Goal: Task Accomplishment & Management: Use online tool/utility

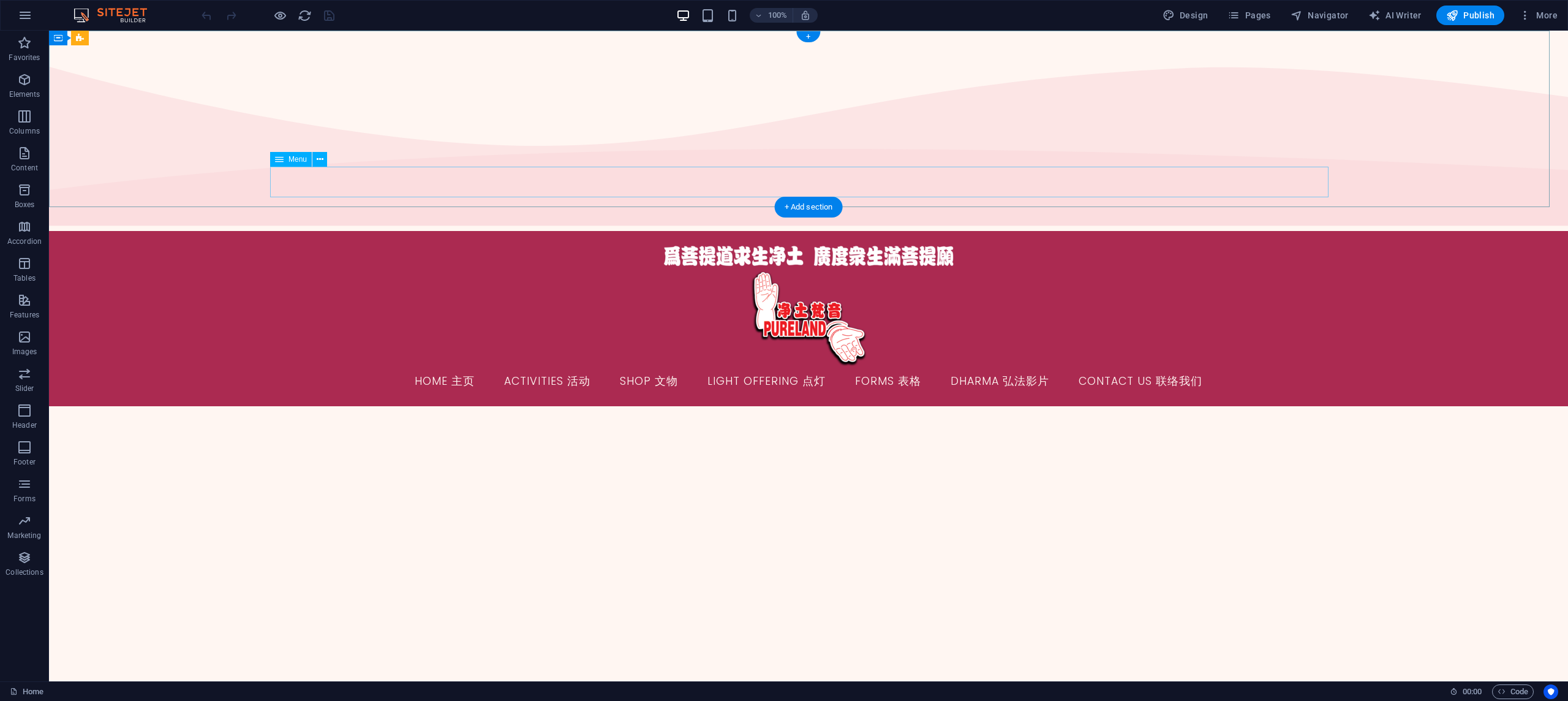
click at [563, 366] on nav "Home 主页 Activities 活动 Shop 文物 Light Offering 点灯 Forms 表格 Dharma 弘法影片 Contact Us…" at bounding box center [808, 381] width 1058 height 31
click at [628, 366] on nav "Home 主页 Activities 活动 Shop 文物 Light Offering 点灯 Forms 表格 Dharma 弘法影片 Contact Us…" at bounding box center [808, 381] width 1058 height 31
select select
select select "9"
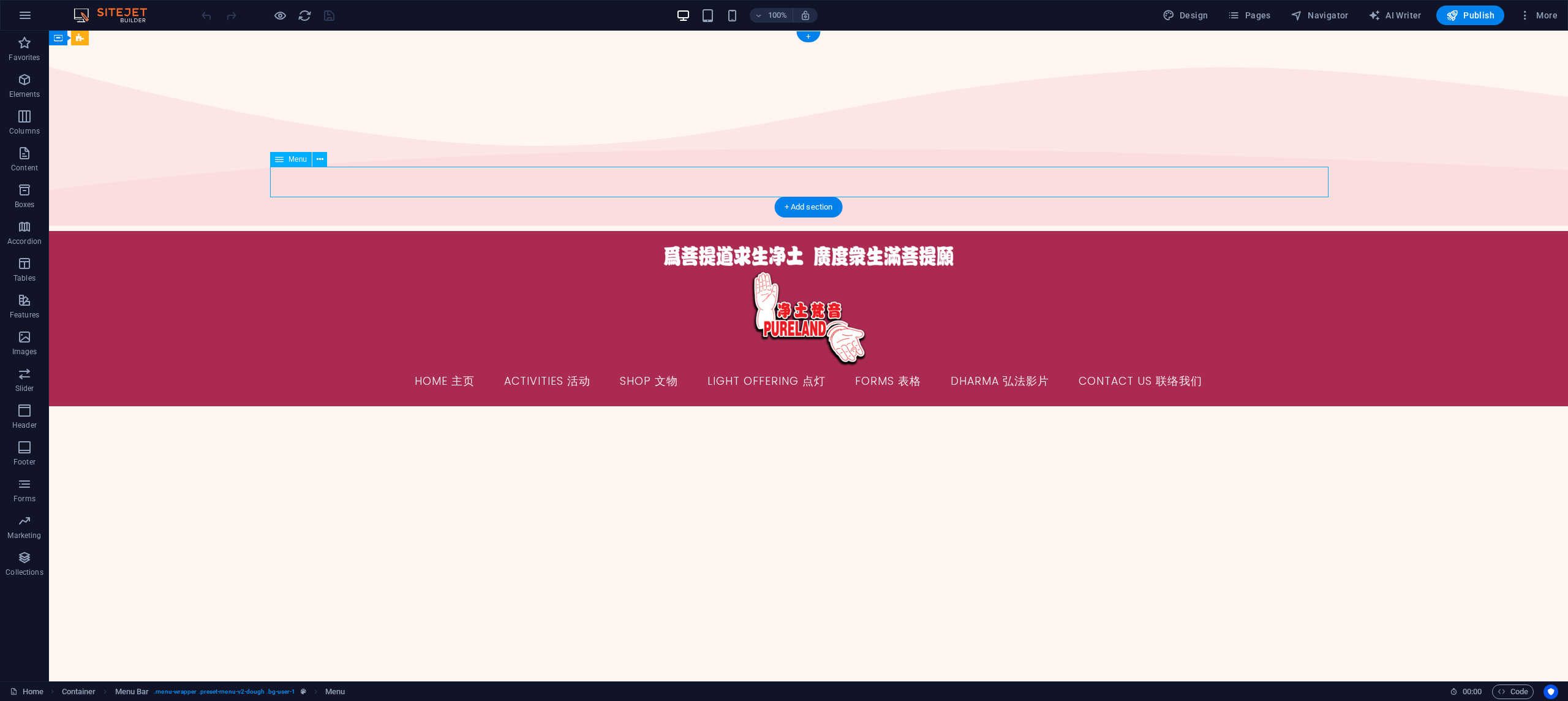
select select
select select "10"
select select
select select "7"
select select
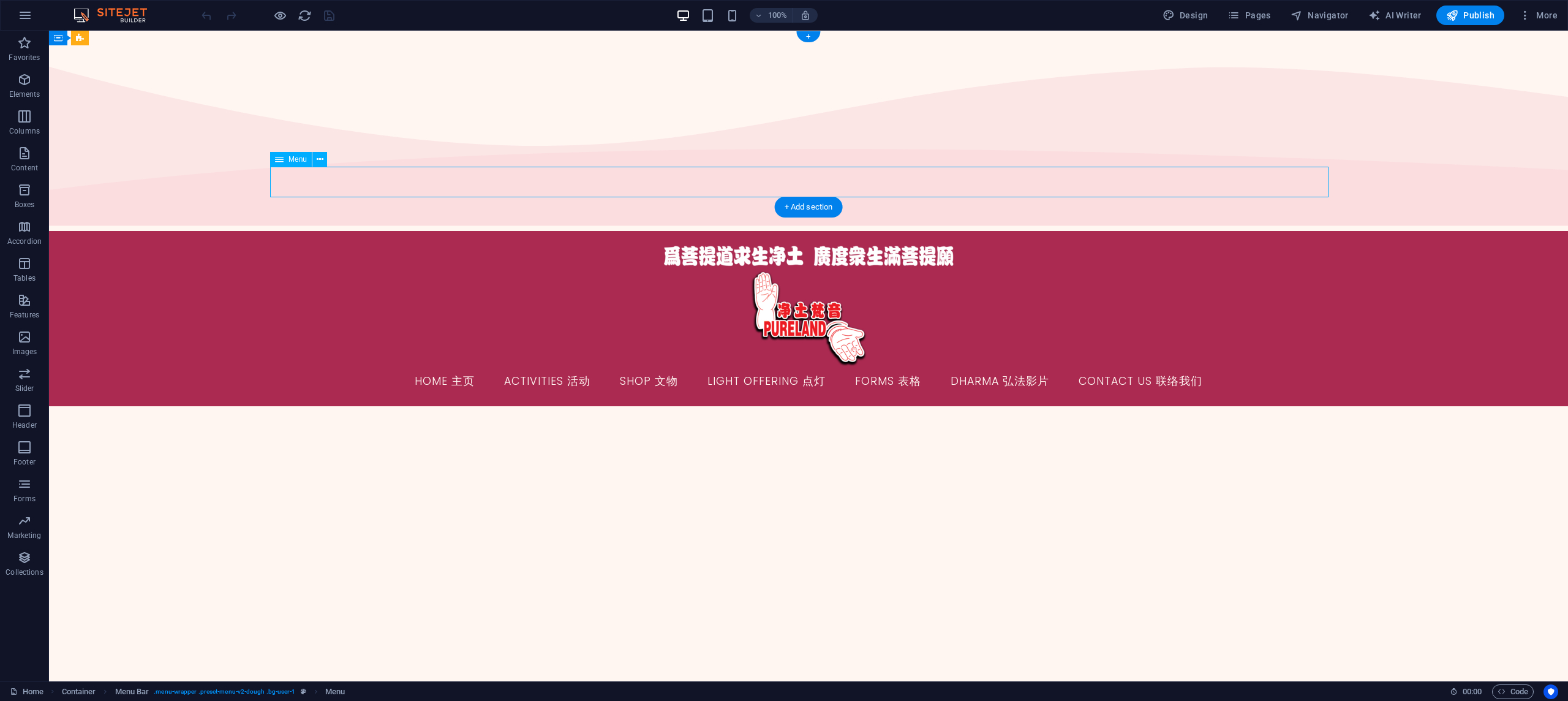
select select "6"
select select
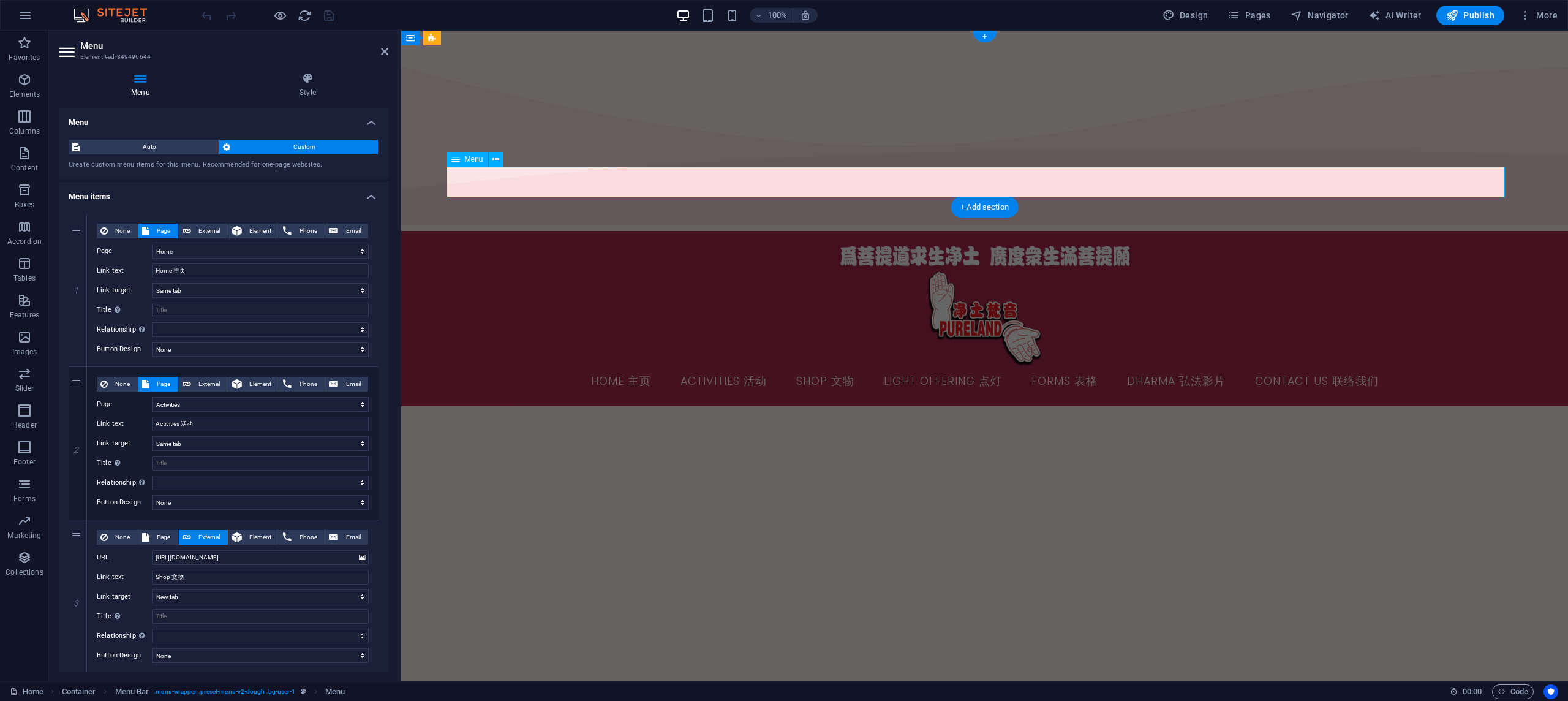
click at [812, 366] on nav "Home 主页 Activities 活动 Shop 文物 Light Offering 点灯 Forms 表格 Dharma 弘法影片 Contact Us…" at bounding box center [985, 381] width 1058 height 31
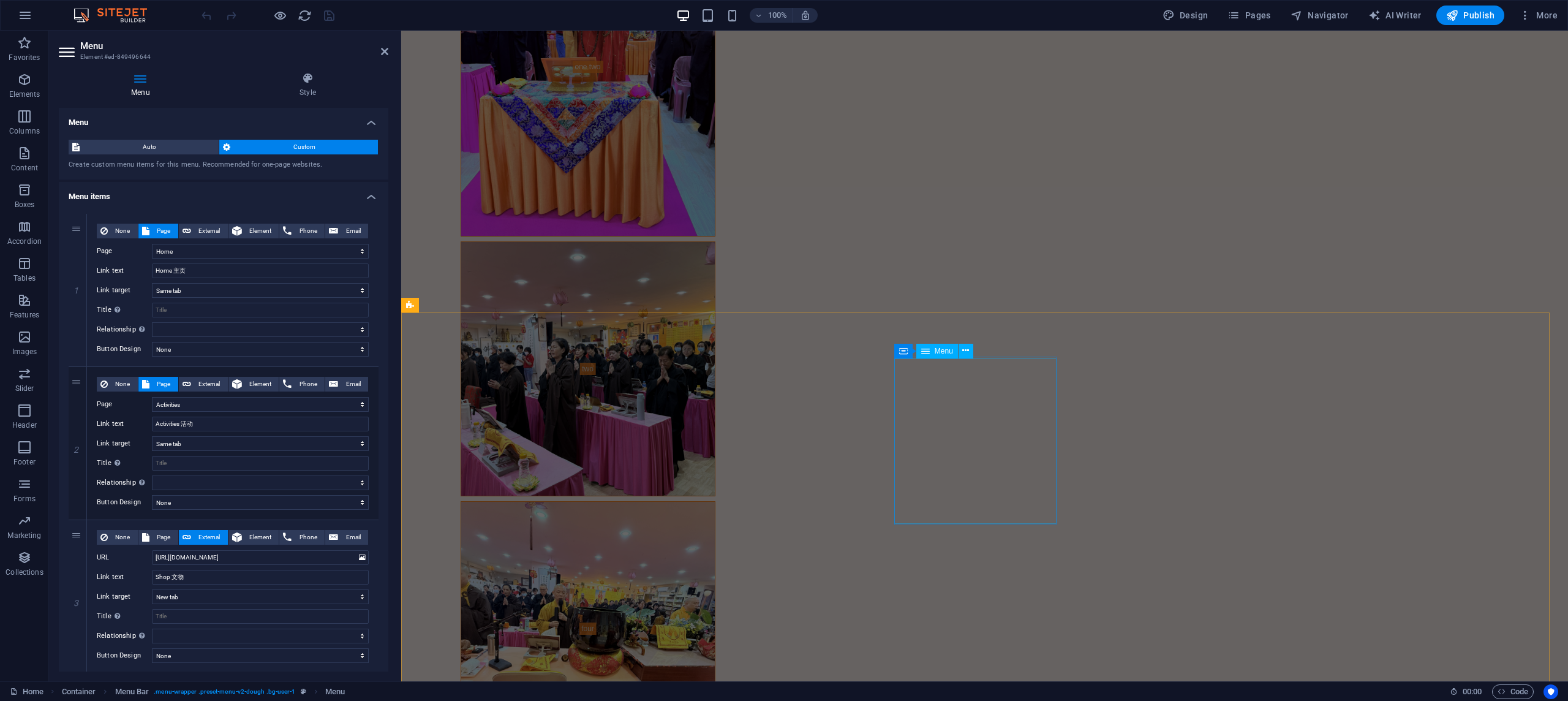
select select
select select "9"
select select
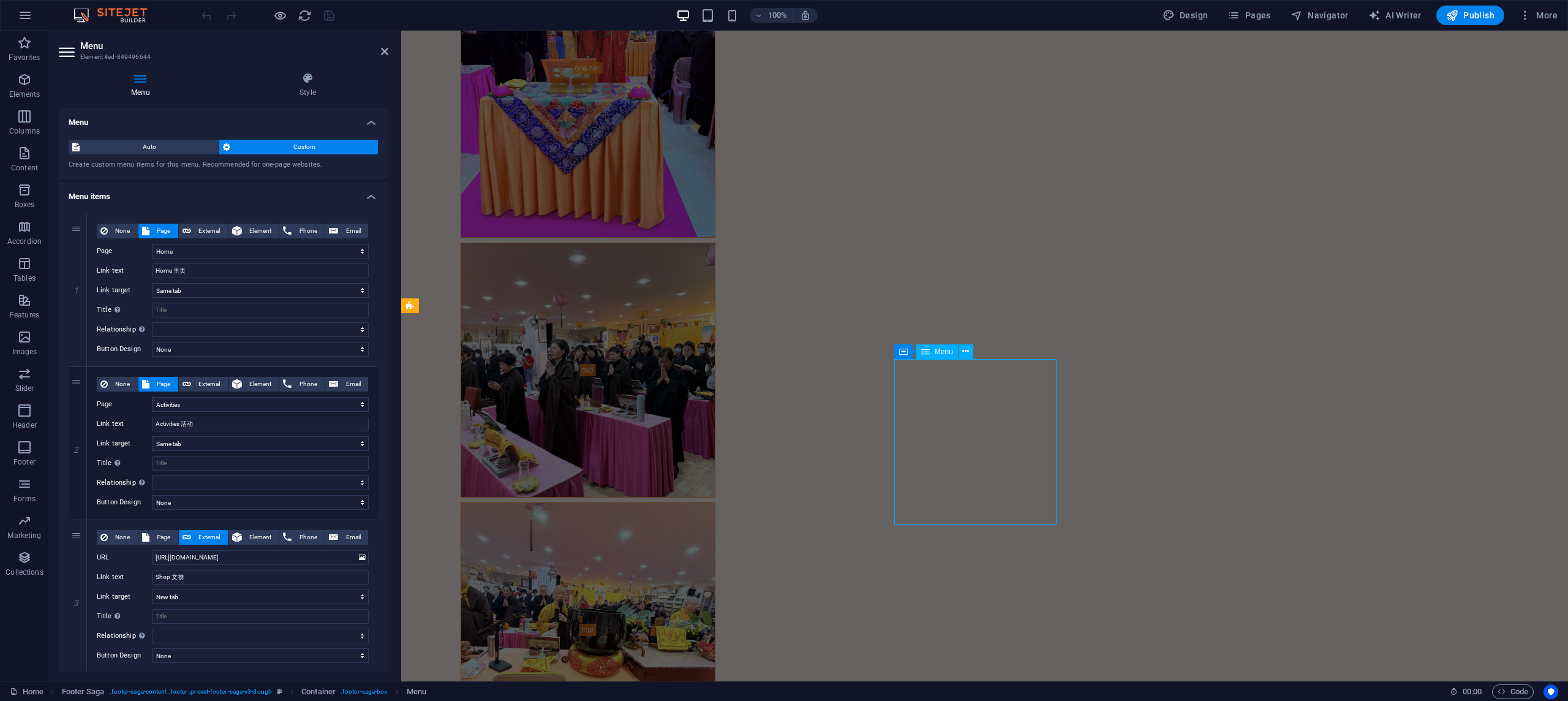
select select "7"
select select
select select "6"
select select
select select "6"
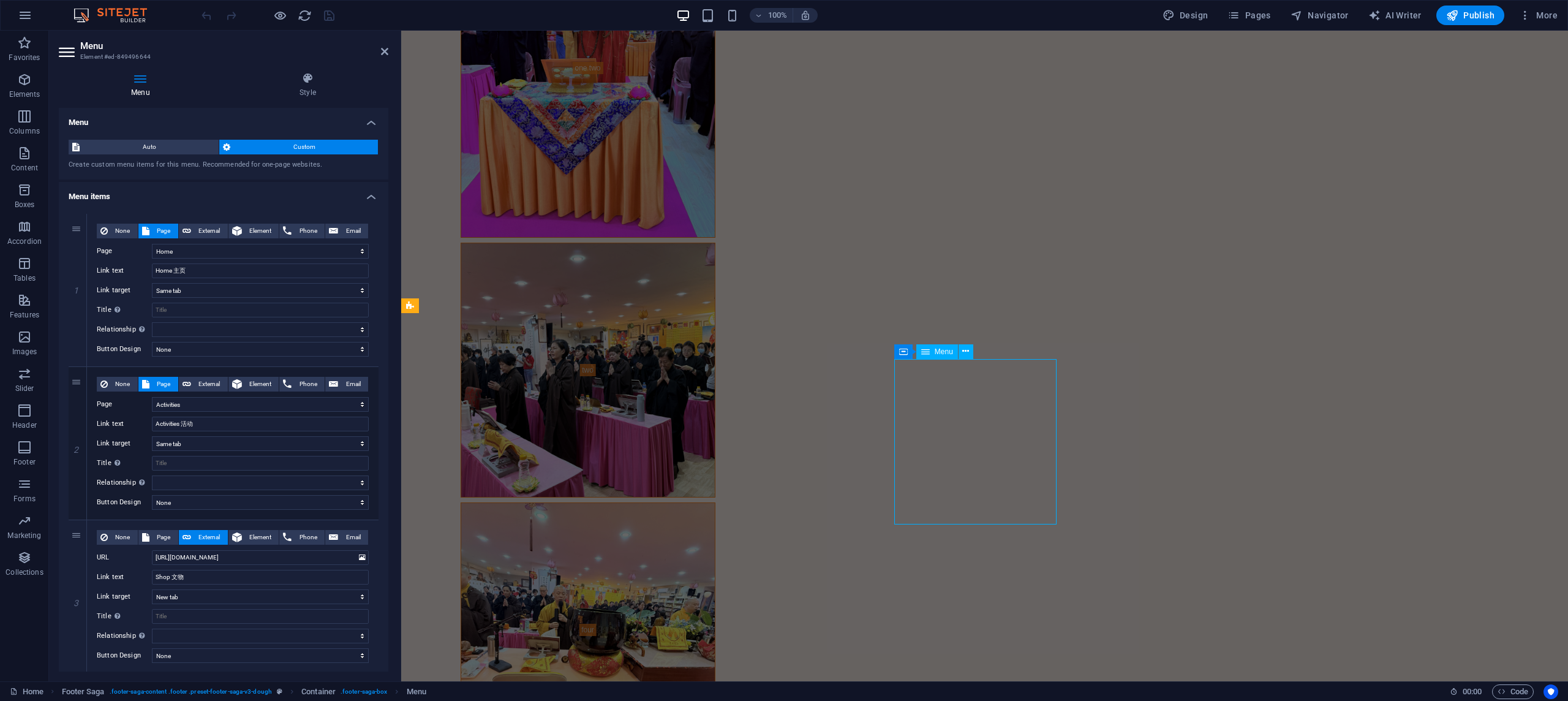
select select
select select "6"
select select
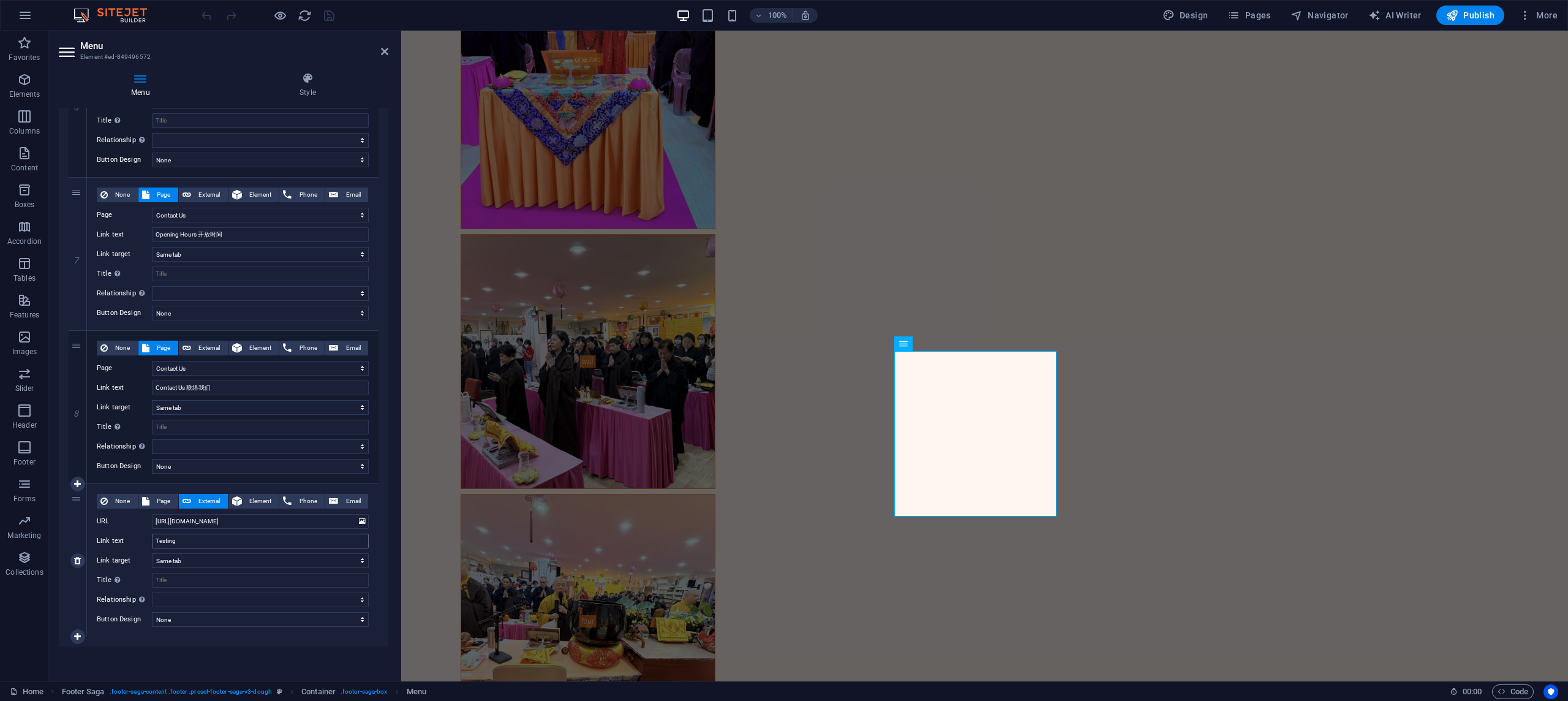
scroll to position [955, 0]
drag, startPoint x: 311, startPoint y: 522, endPoint x: 139, endPoint y: 522, distance: 172.0
click at [78, 517] on div "9 None Page External Element Phone Email Page Home Products Contact Us Form Leg…" at bounding box center [224, 560] width 310 height 153
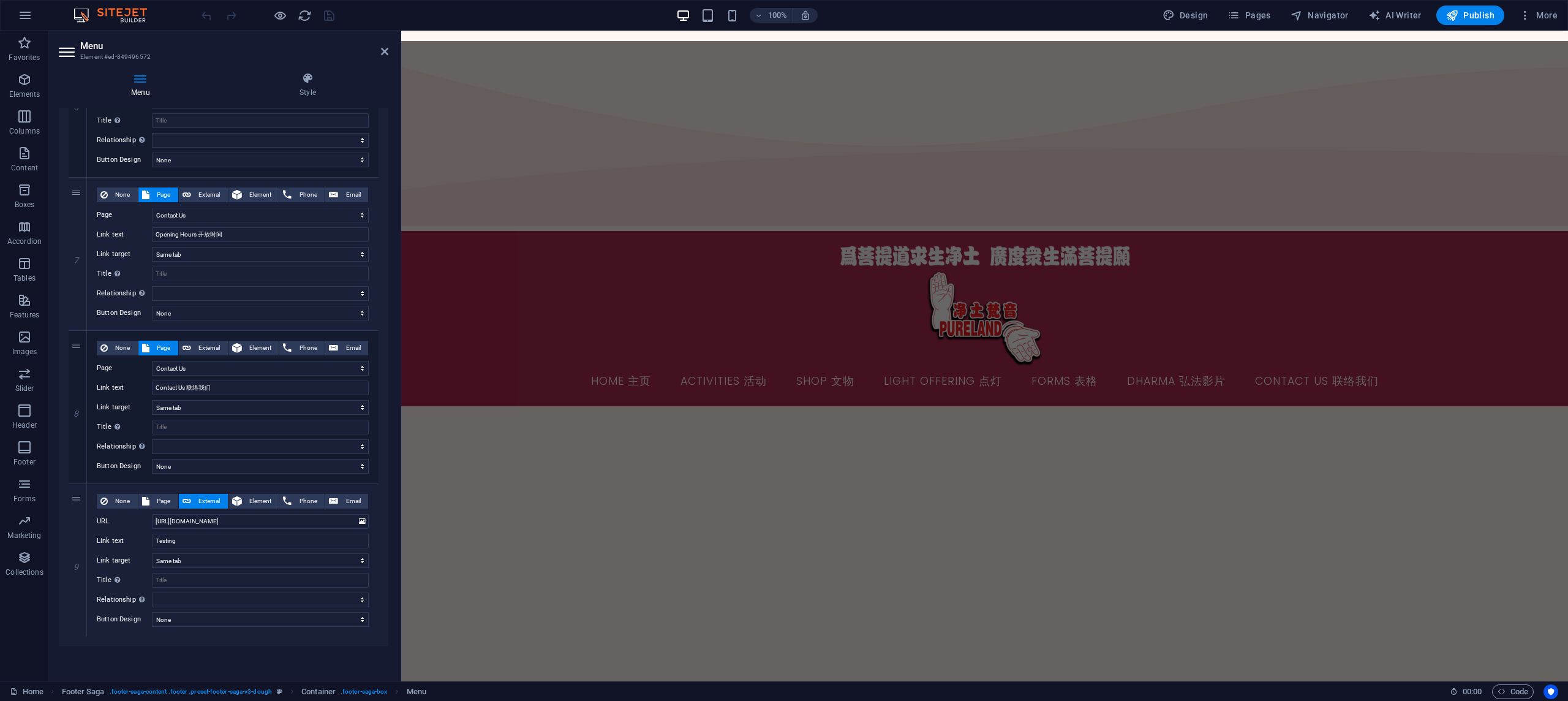
scroll to position [0, 0]
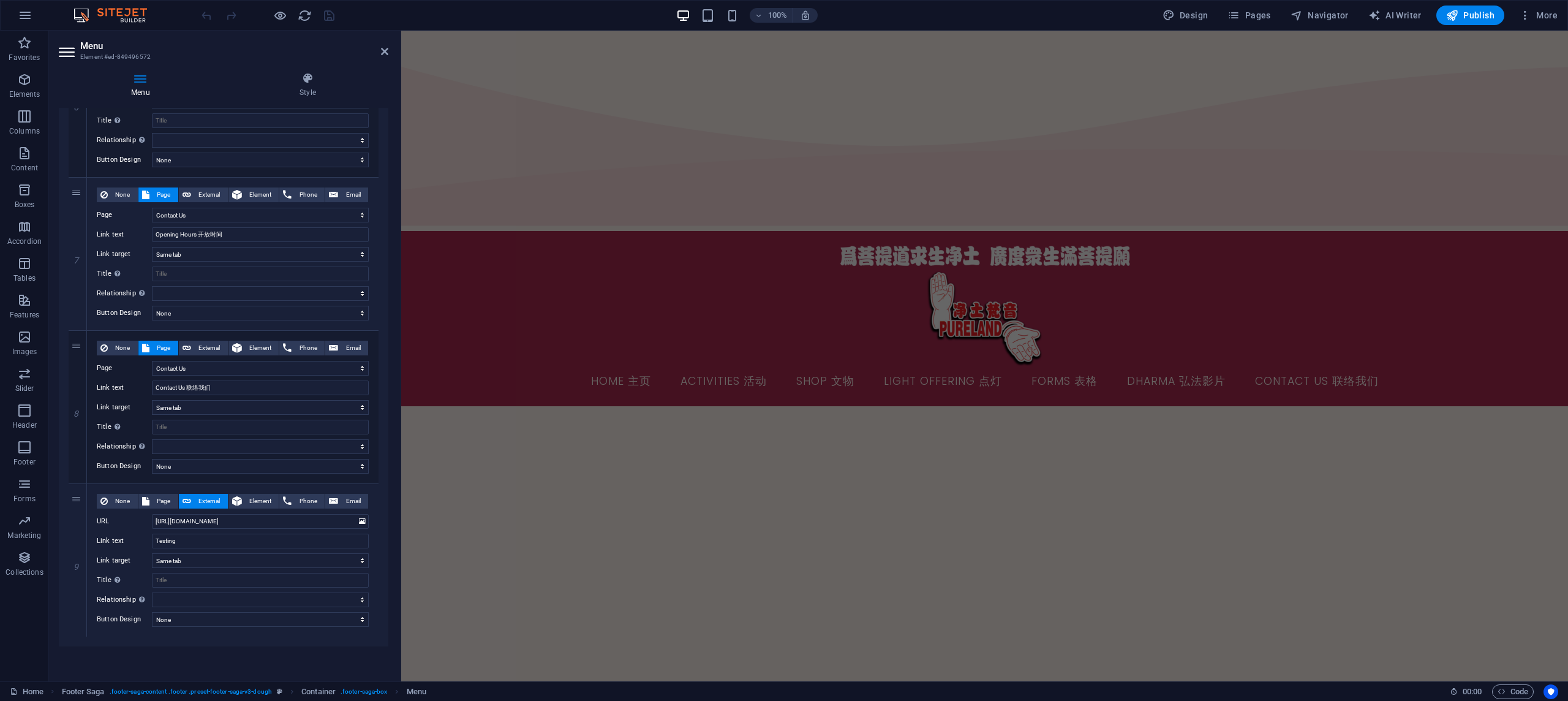
click at [783, 271] on figure at bounding box center [985, 318] width 1058 height 95
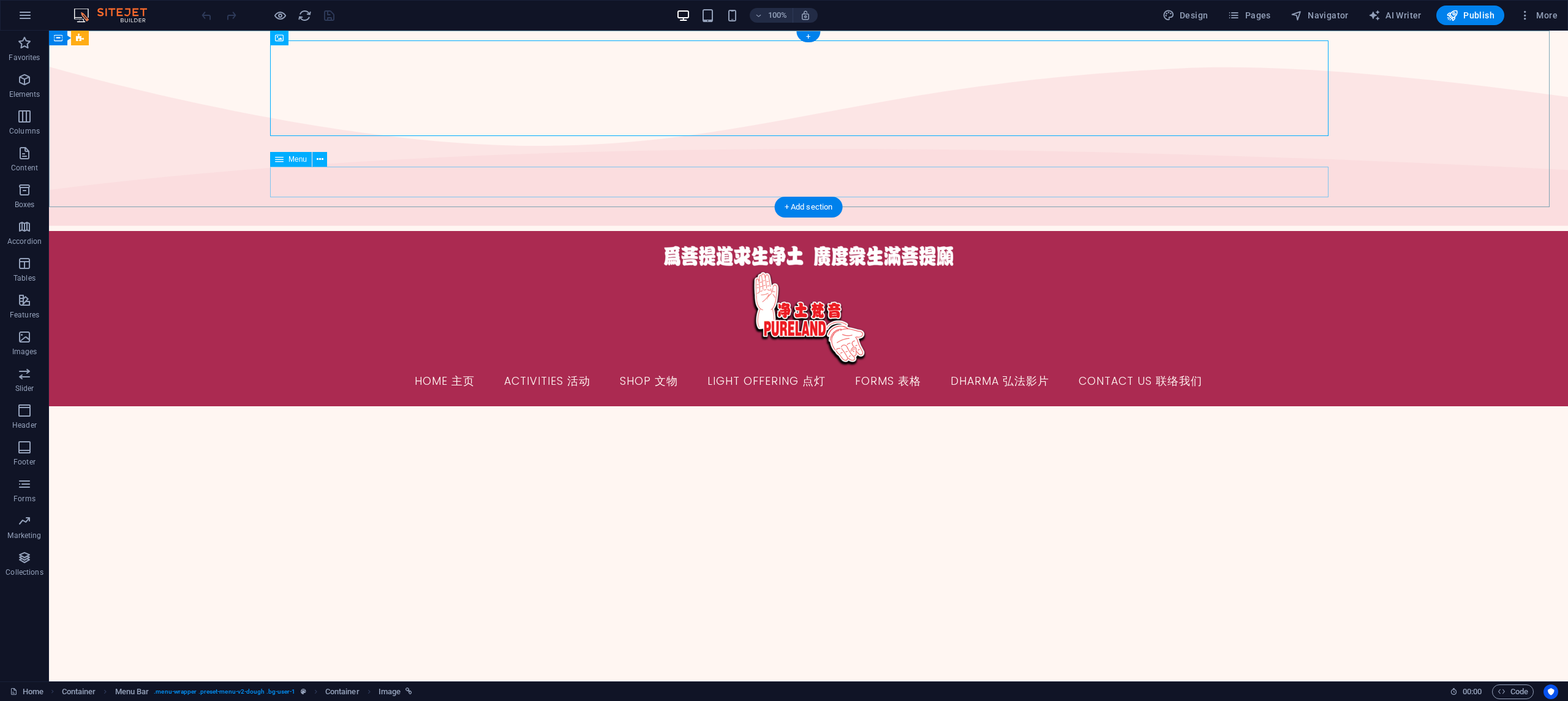
click at [618, 366] on nav "Home 主页 Activities 活动 Shop 文物 Light Offering 点灯 Forms 表格 Dharma 弘法影片 Contact Us…" at bounding box center [808, 381] width 1058 height 31
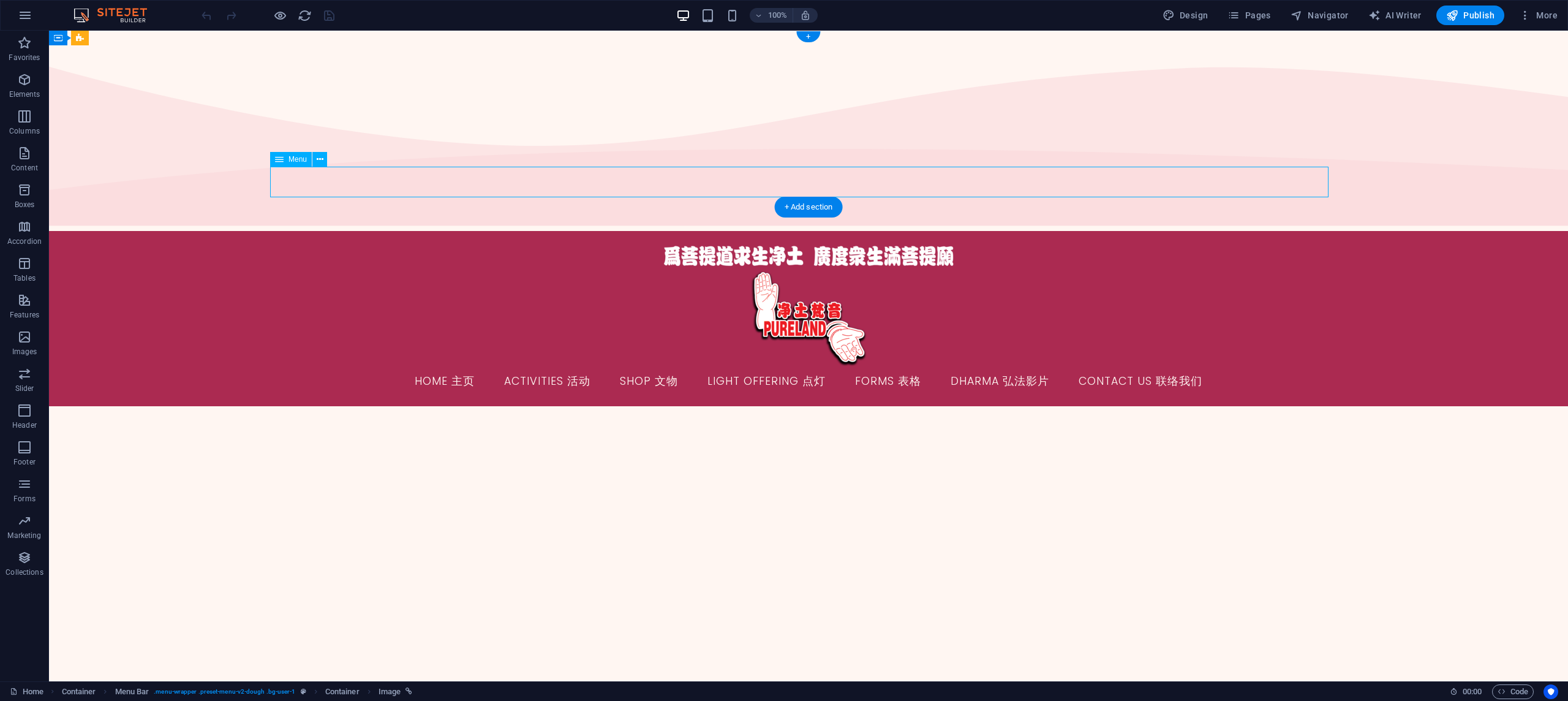
click at [618, 366] on nav "Home 主页 Activities 活动 Shop 文物 Light Offering 点灯 Forms 表格 Dharma 弘法影片 Contact Us…" at bounding box center [808, 381] width 1058 height 31
select select
select select "9"
select select
select select "10"
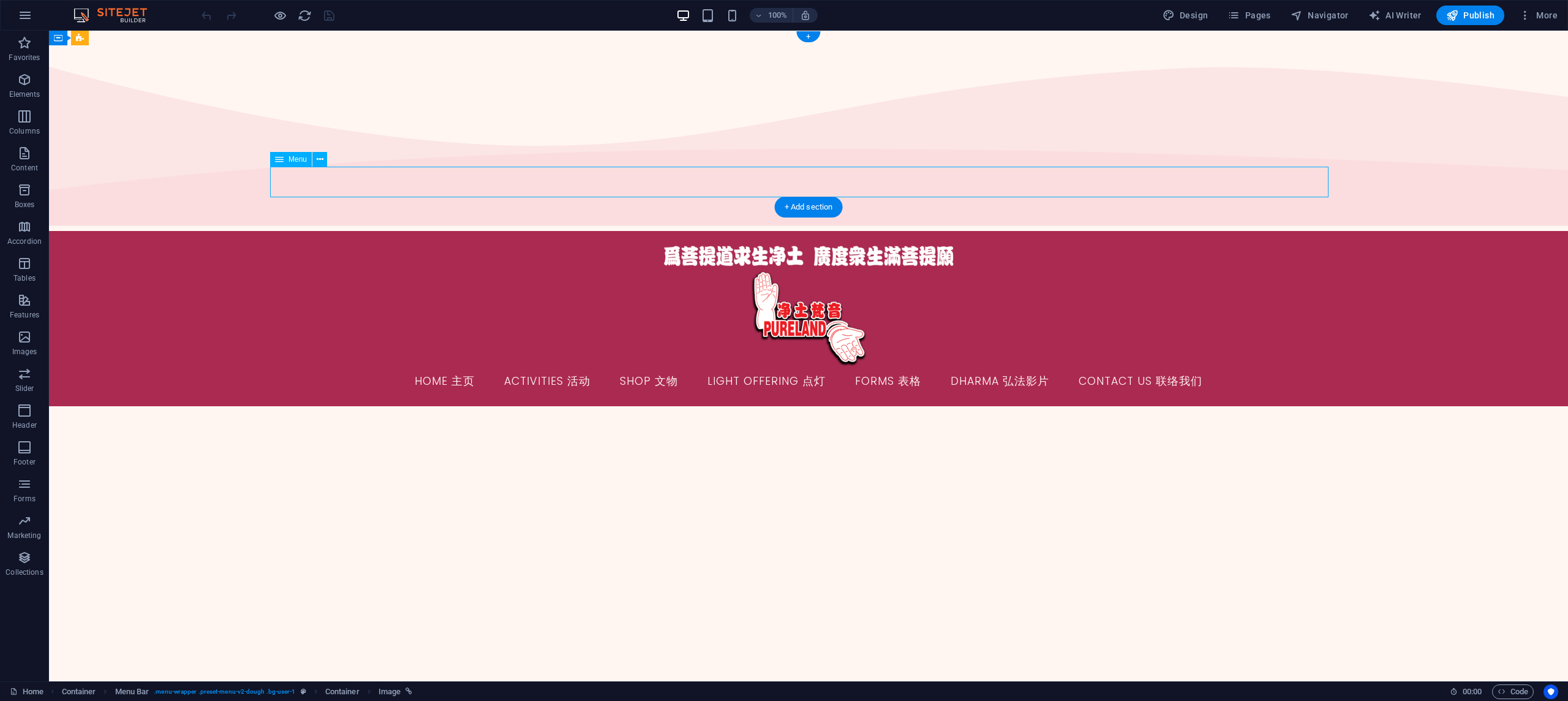
select select
select select "7"
select select
select select "6"
select select
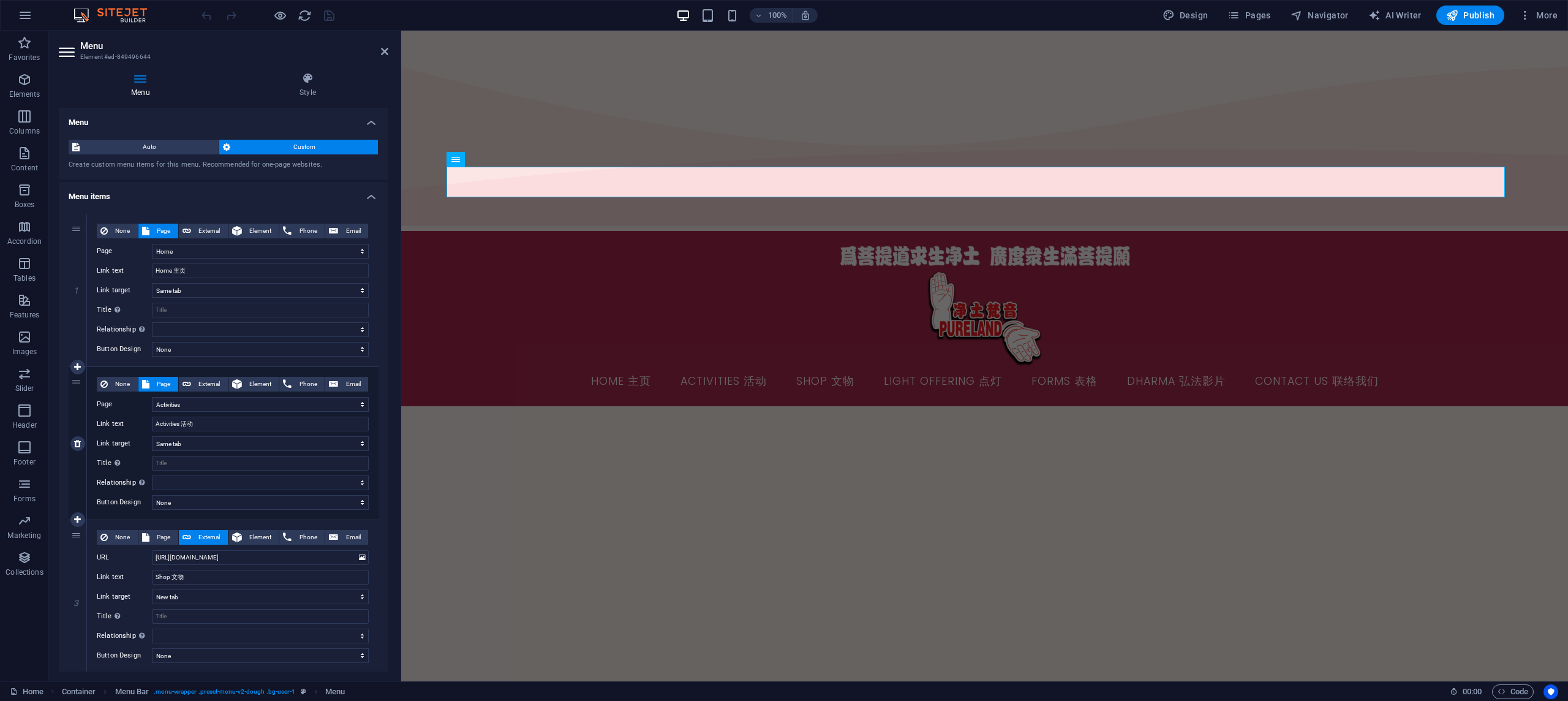
scroll to position [1, 0]
click at [209, 558] on input "[URL][DOMAIN_NAME]" at bounding box center [260, 557] width 217 height 15
paste input "[DOMAIN_NAME][URL]"
type input "[URL][DOMAIN_NAME]"
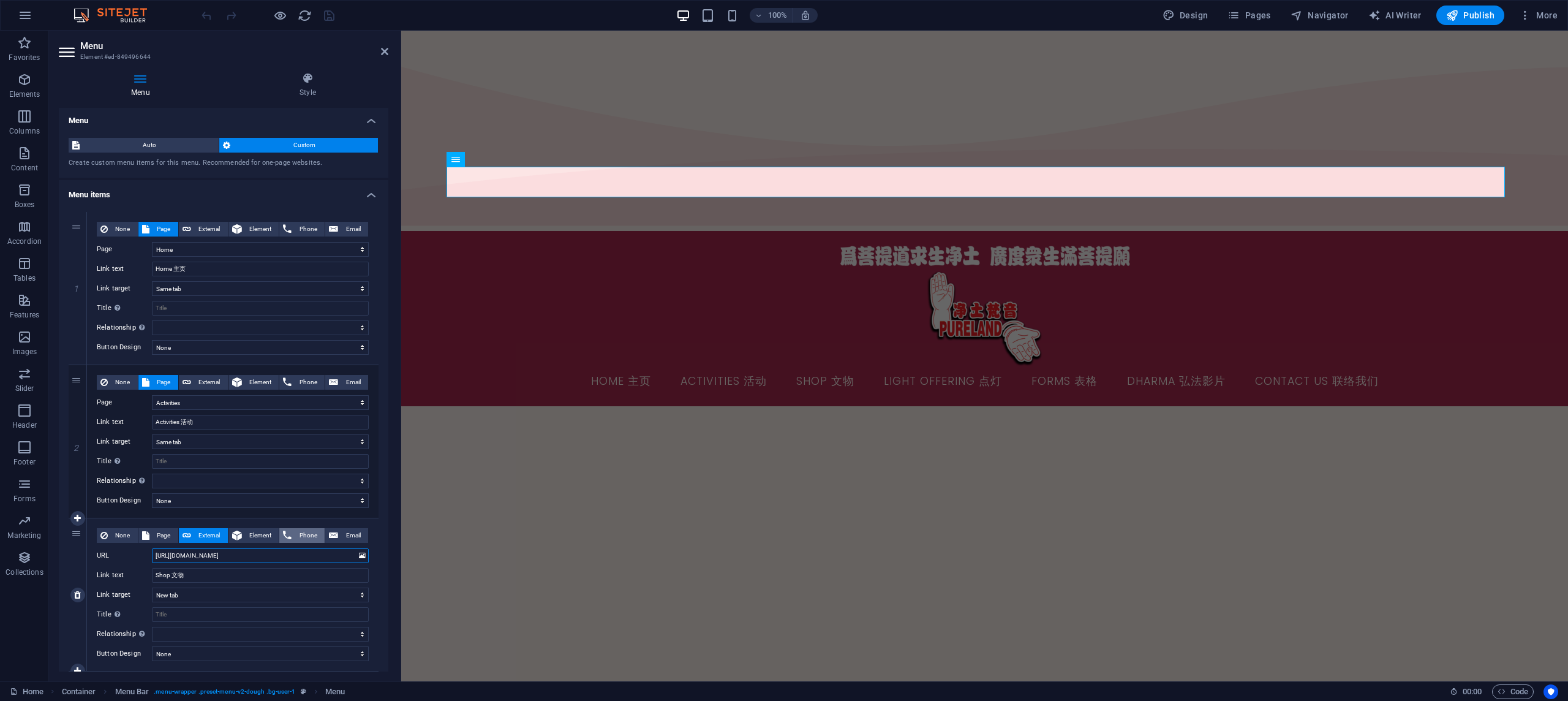
scroll to position [4, 0]
select select
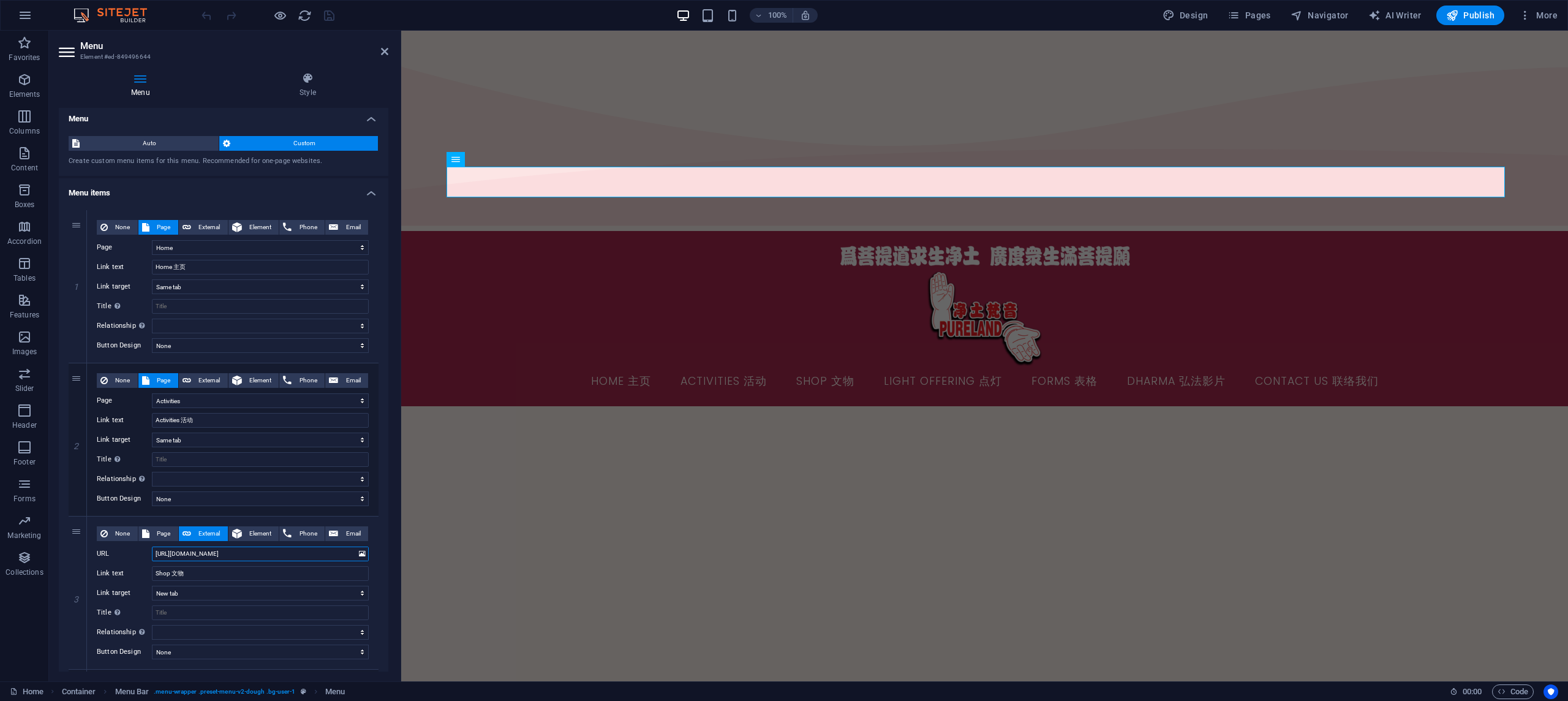
select select
type input "[URL][DOMAIN_NAME]"
click at [322, 16] on icon "save" at bounding box center [330, 16] width 14 height 14
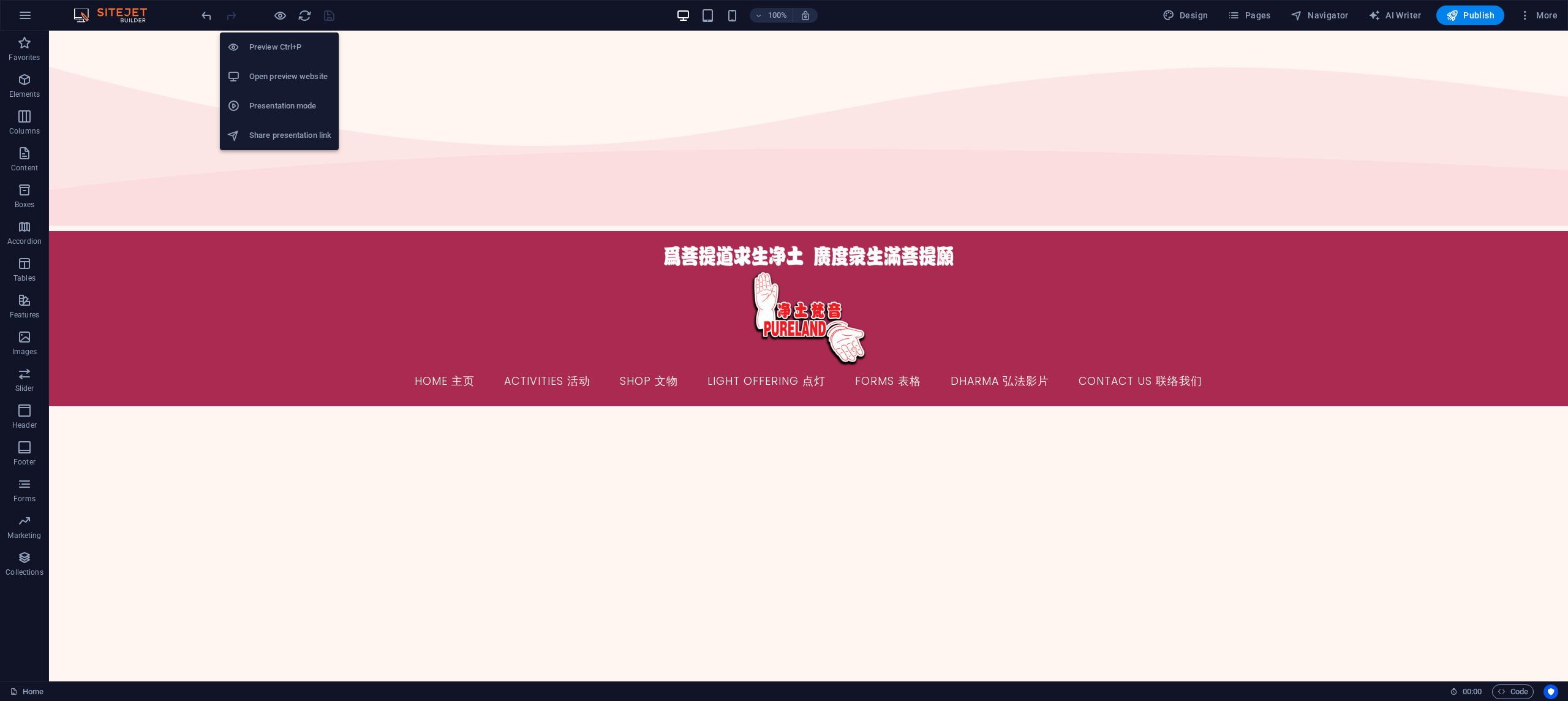
click at [285, 49] on h6 "Preview Ctrl+P" at bounding box center [290, 47] width 82 height 15
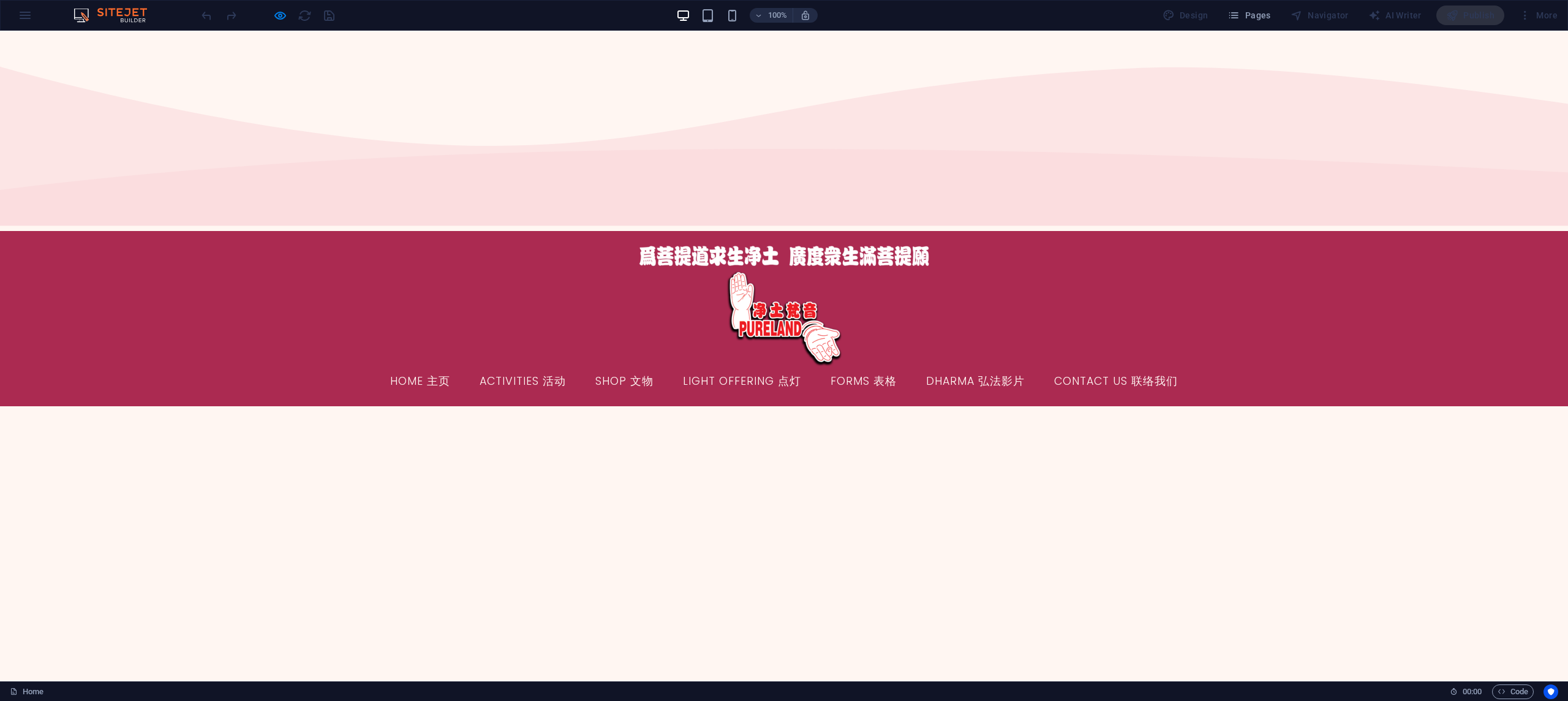
click at [627, 366] on link "Shop 文物" at bounding box center [624, 381] width 78 height 31
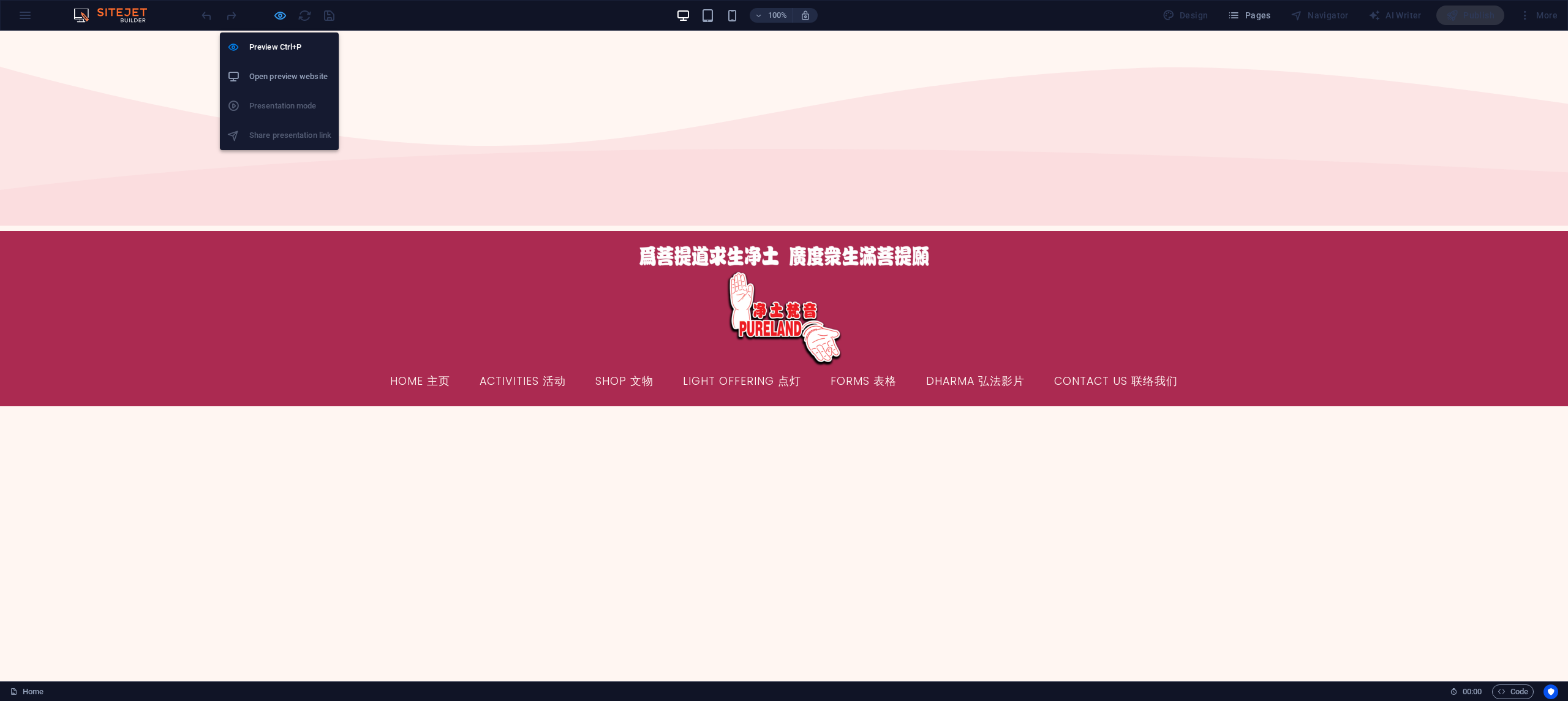
click at [280, 16] on icon "button" at bounding box center [280, 16] width 14 height 14
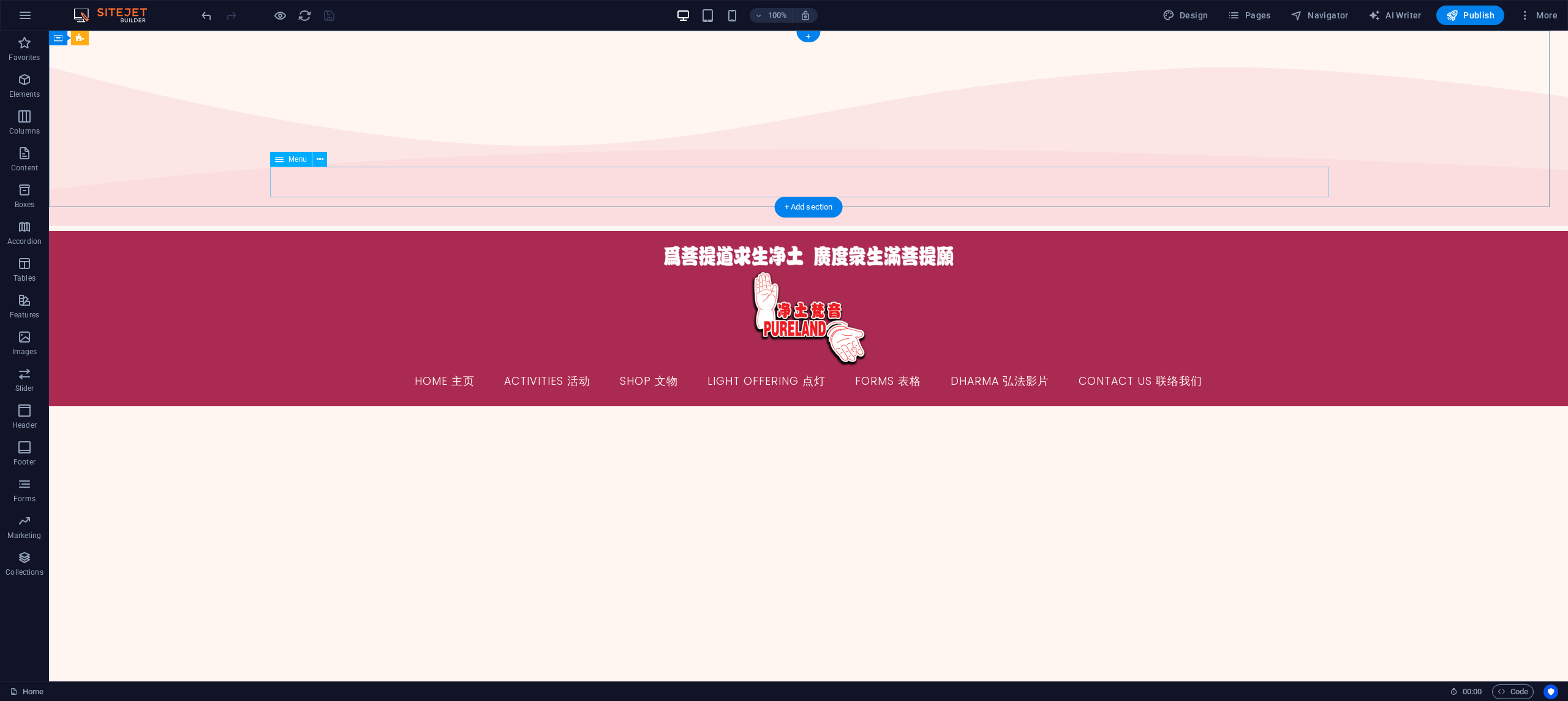
click at [559, 366] on nav "Home 主页 Activities 活动 Shop 文物 Light Offering 点灯 Forms 表格 Dharma 弘法影片 Contact Us…" at bounding box center [808, 381] width 1058 height 31
select select
select select "9"
select select
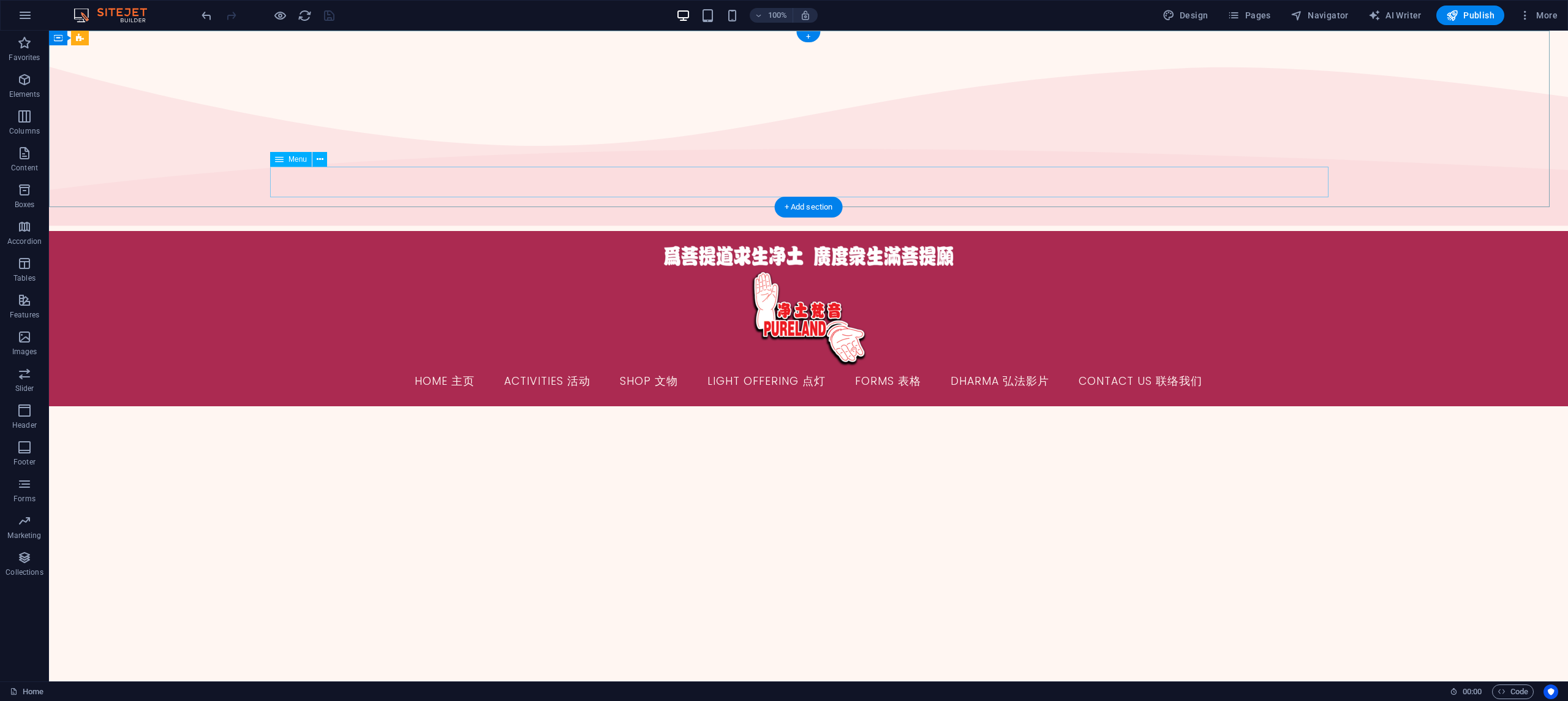
select select "10"
select select
select select "7"
select select
select select "6"
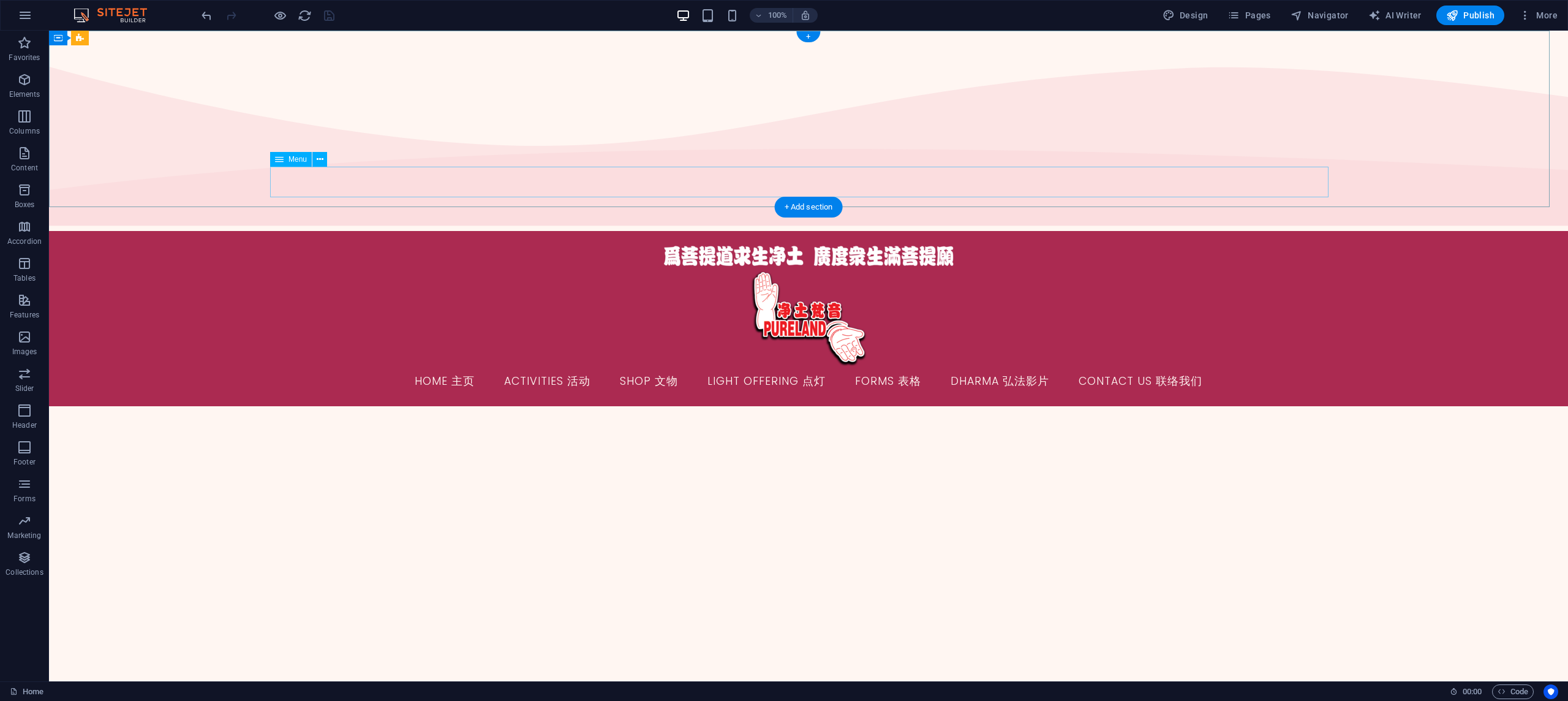
select select
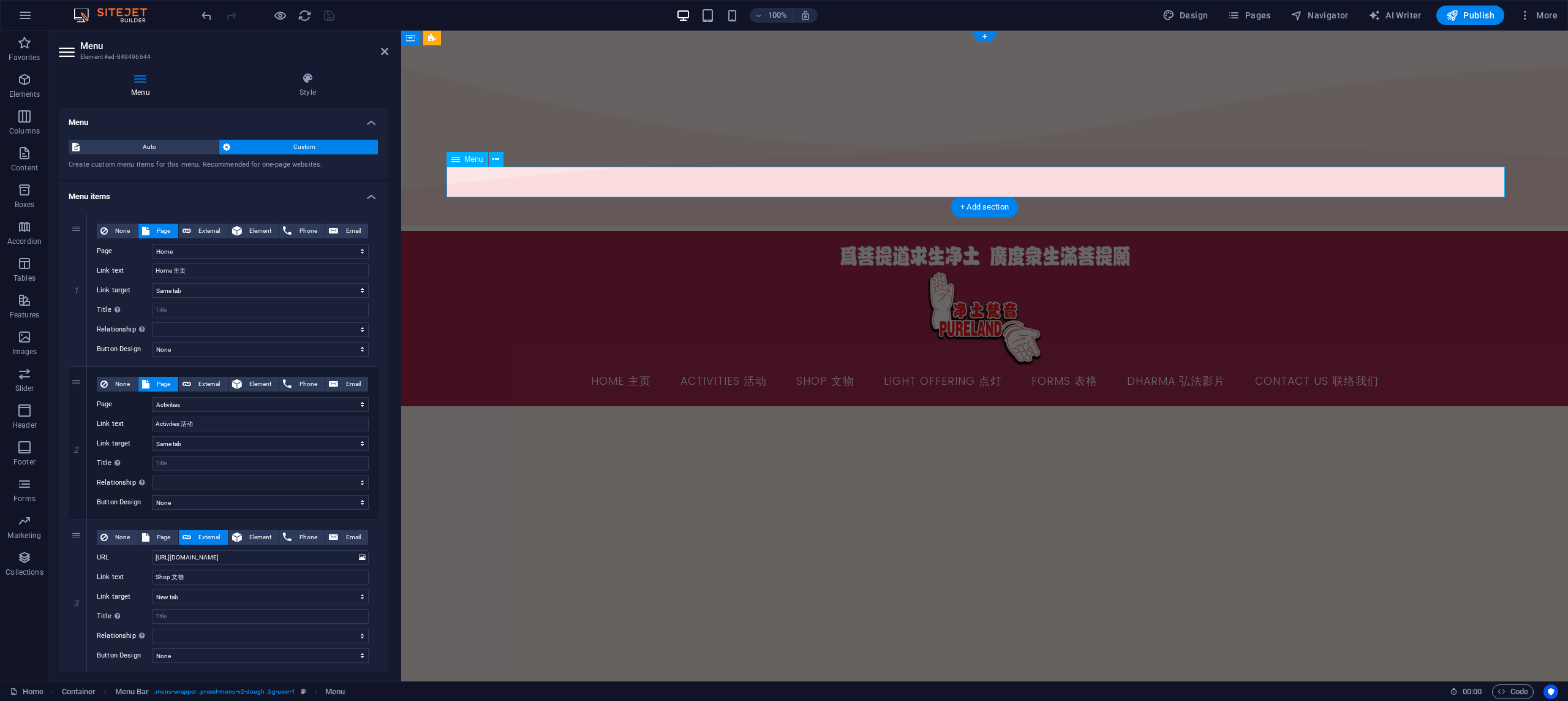
click at [798, 366] on nav "Home 主页 Activities 活动 Shop 文物 Light Offering 点灯 Forms 表格 Dharma 弘法影片 Contact Us…" at bounding box center [985, 381] width 1058 height 31
select select
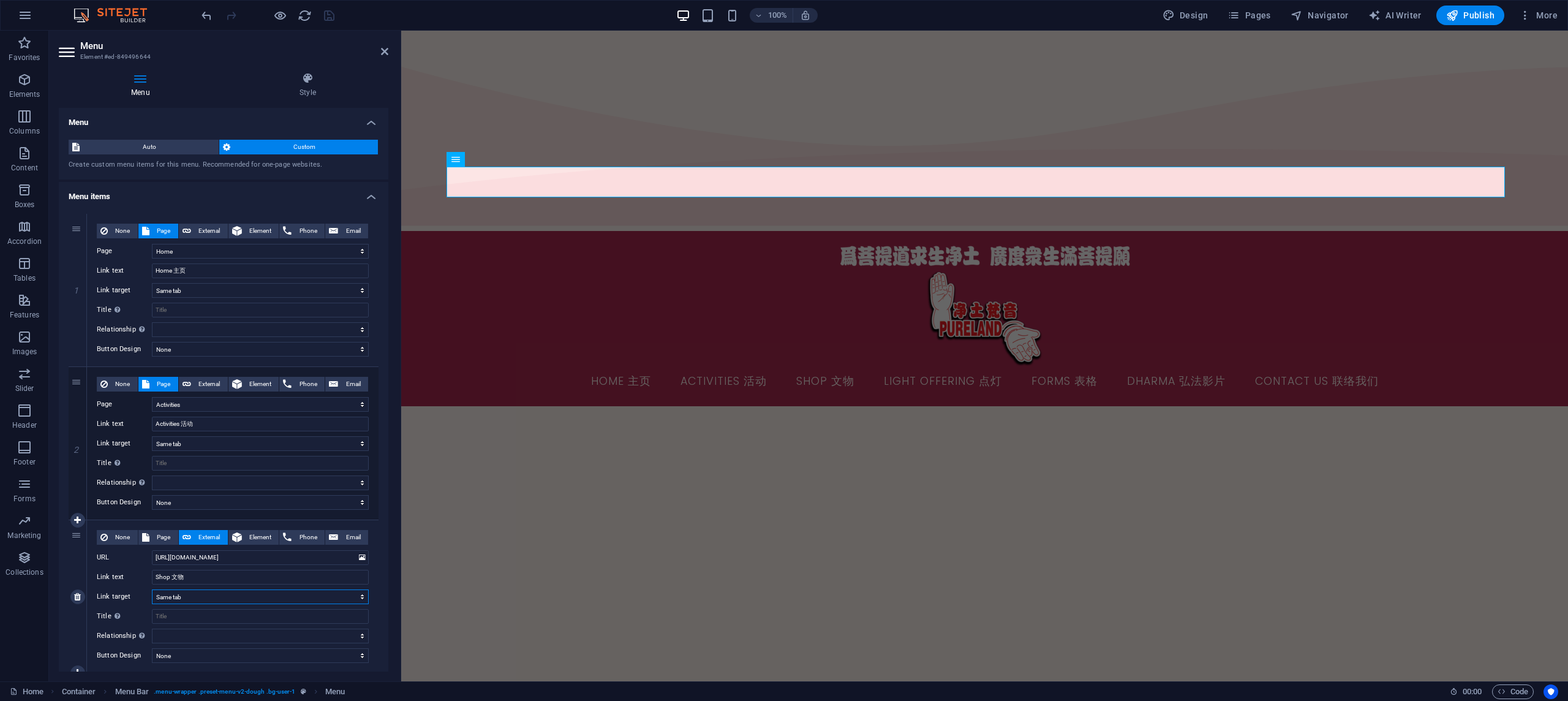
select select
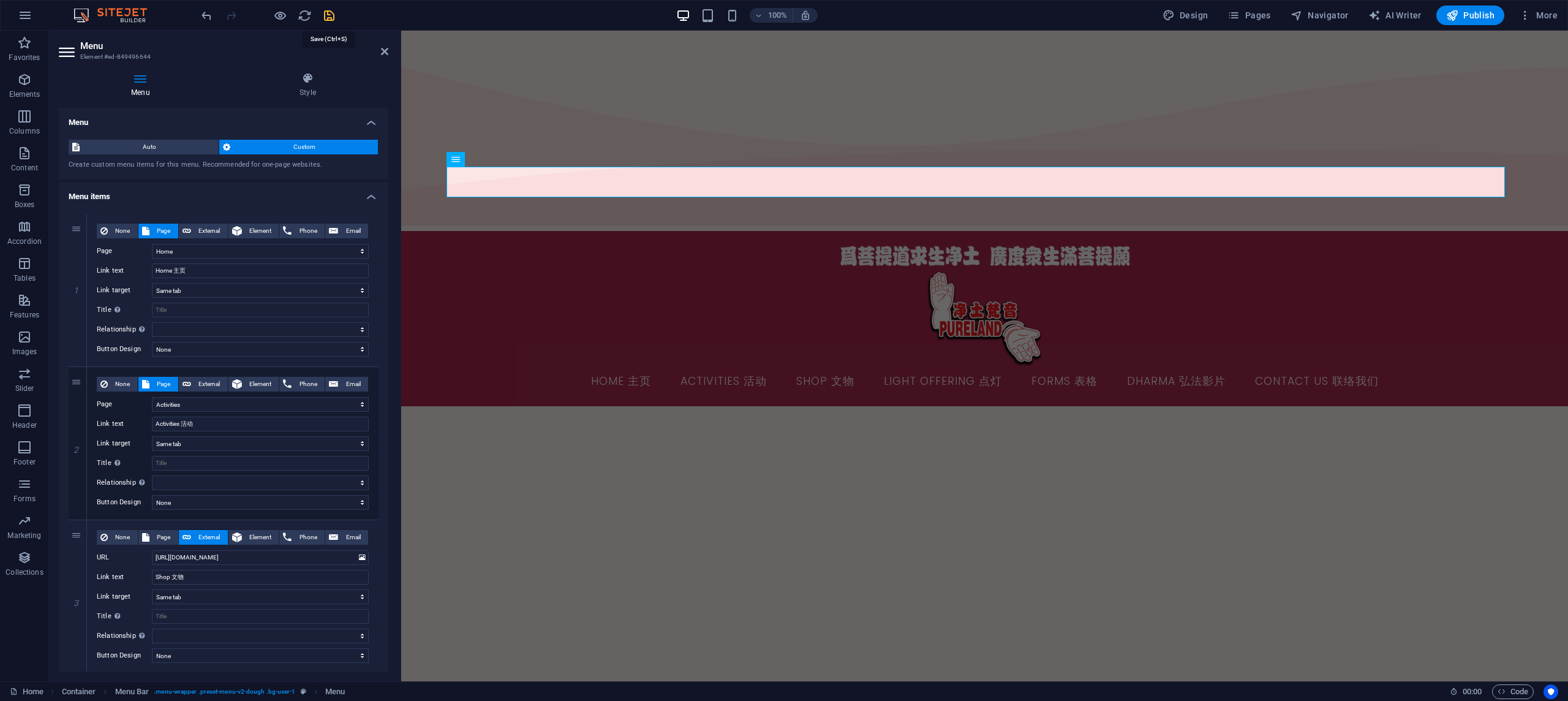
click at [323, 14] on icon "save" at bounding box center [330, 16] width 14 height 14
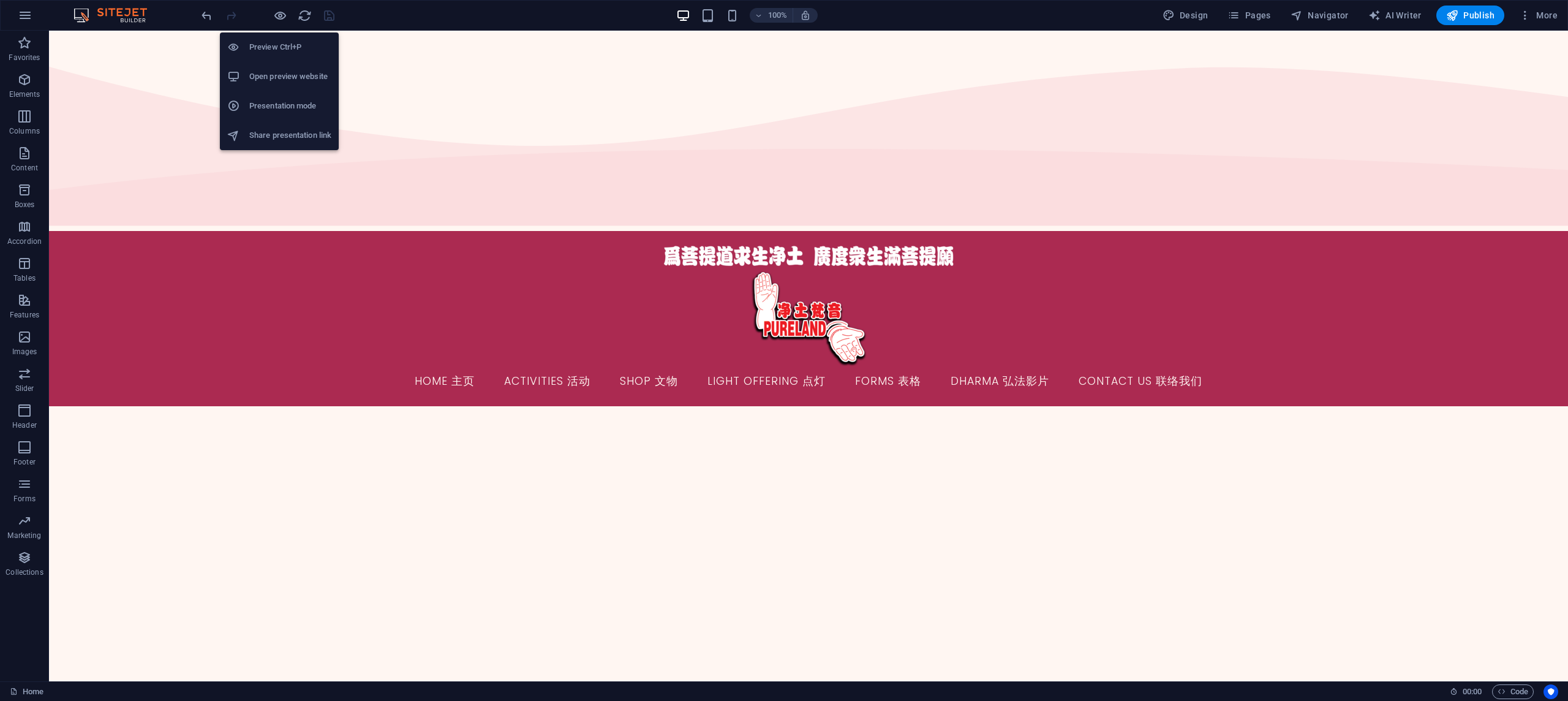
click at [285, 41] on h6 "Preview Ctrl+P" at bounding box center [290, 47] width 82 height 15
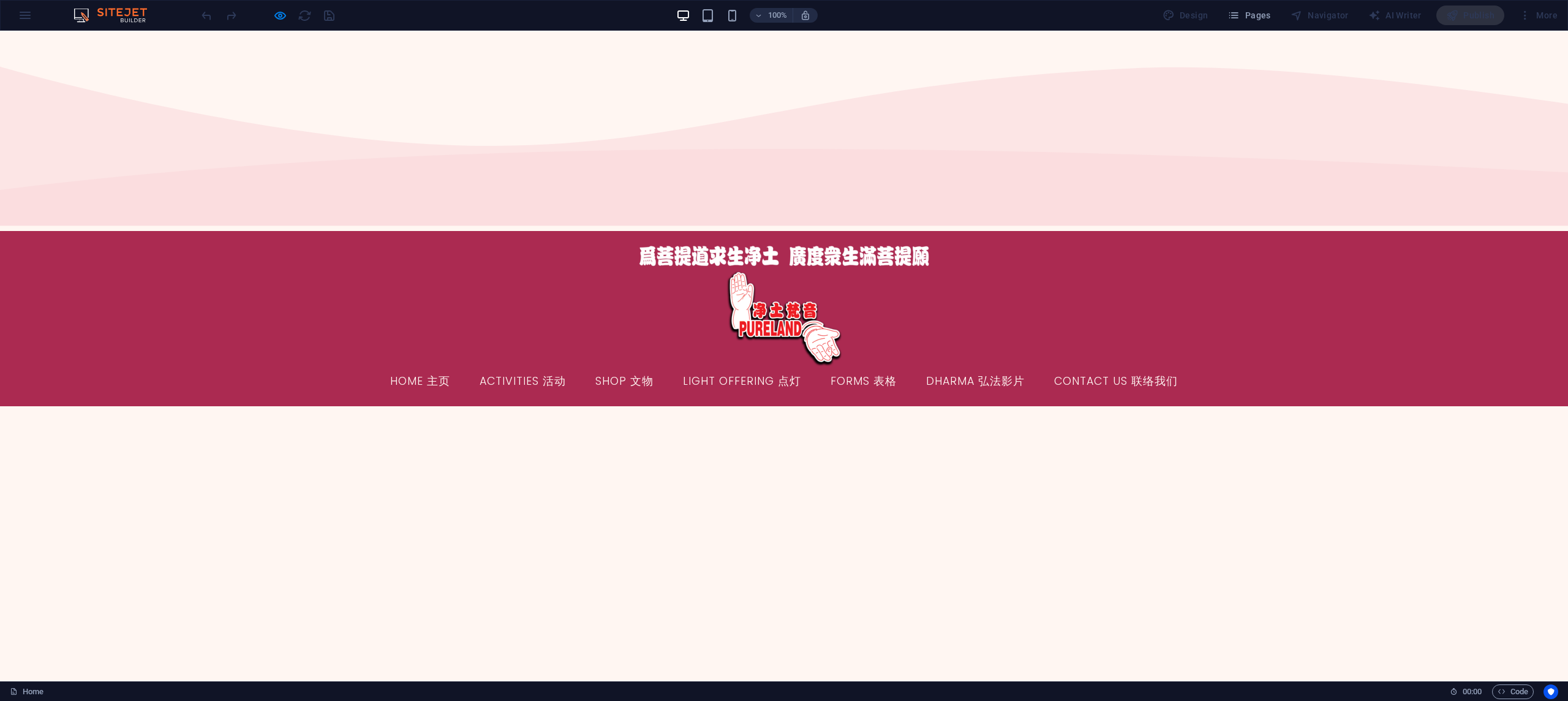
click at [627, 366] on link "Shop 文物" at bounding box center [624, 381] width 78 height 31
click at [846, 366] on link "Forms 表格" at bounding box center [864, 381] width 86 height 31
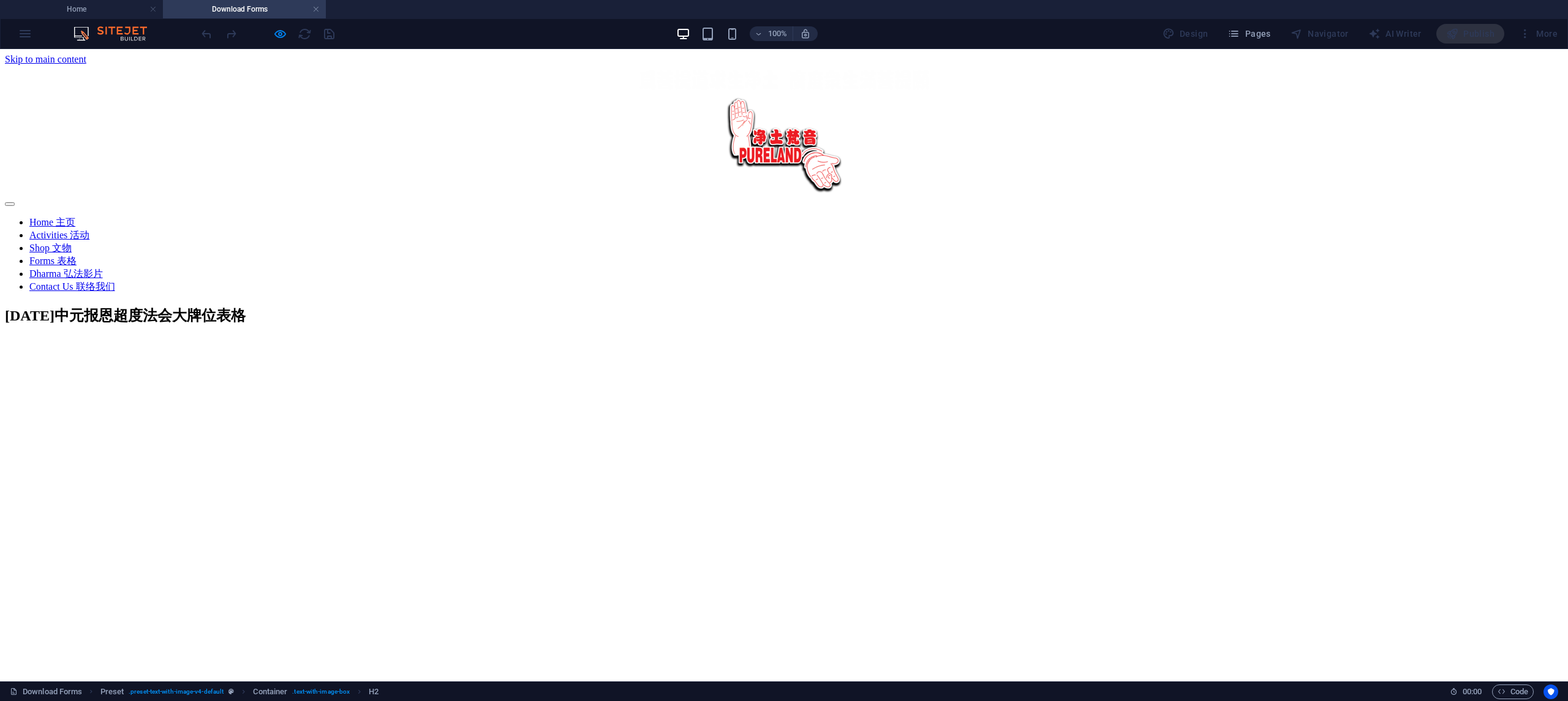
scroll to position [0, 0]
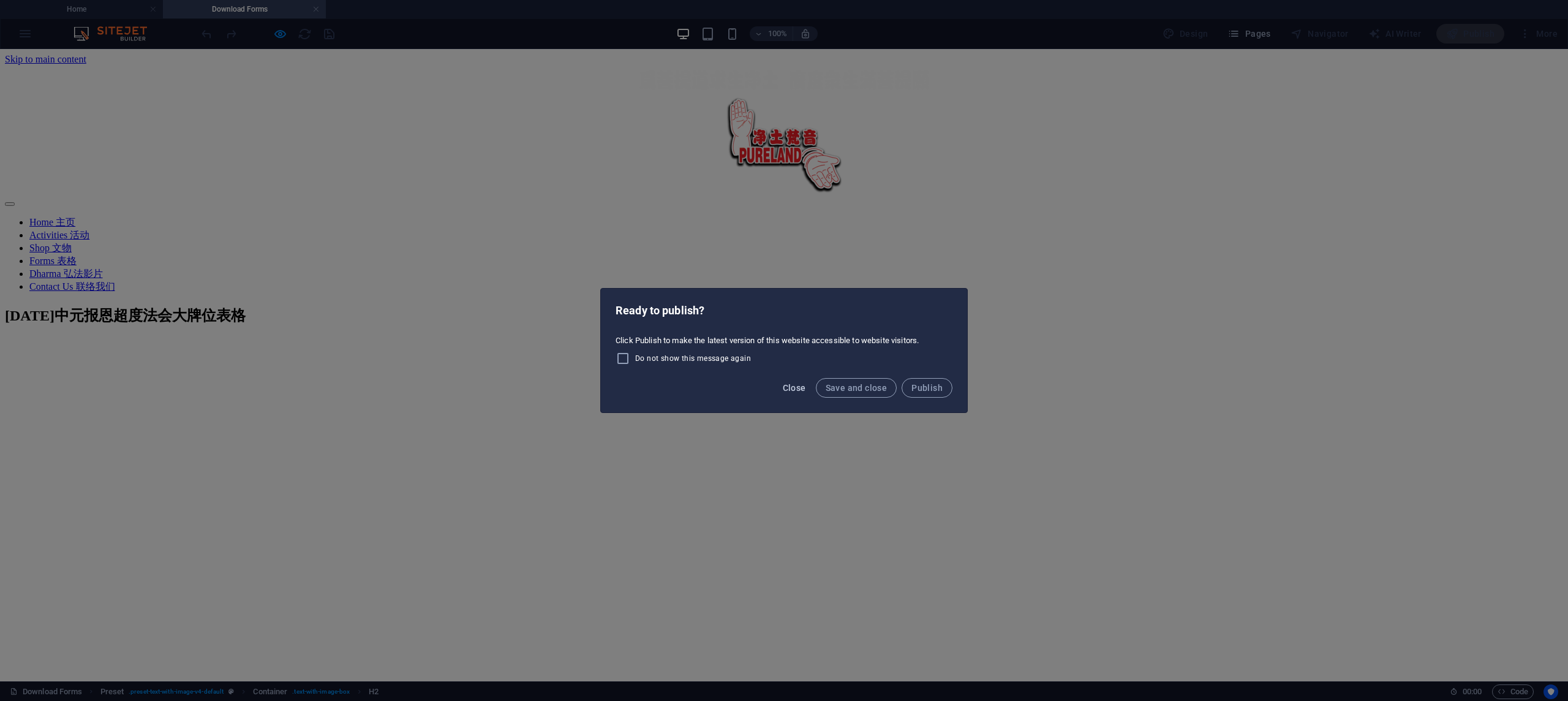
click at [783, 388] on button "Close" at bounding box center [794, 387] width 33 height 19
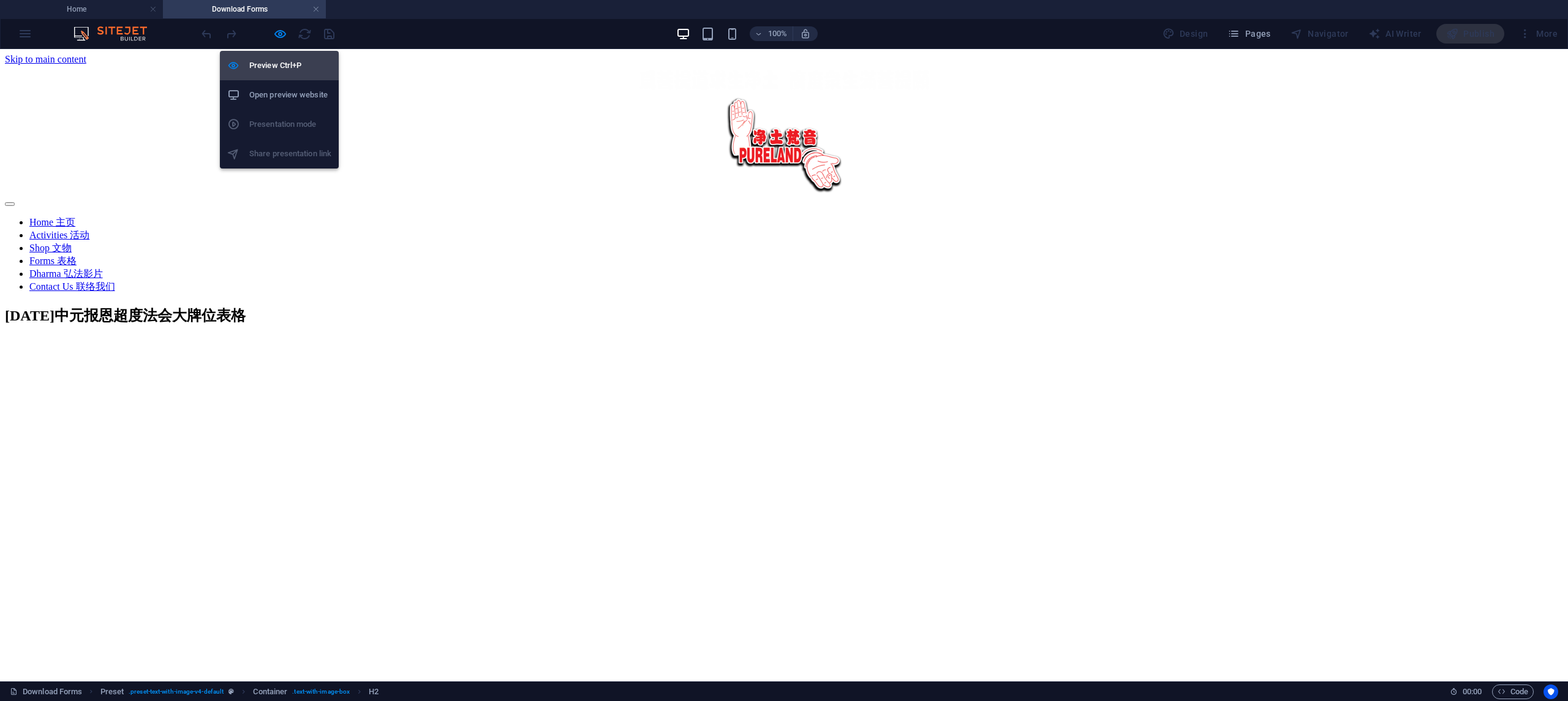
click at [280, 61] on h6 "Preview Ctrl+P" at bounding box center [290, 65] width 82 height 15
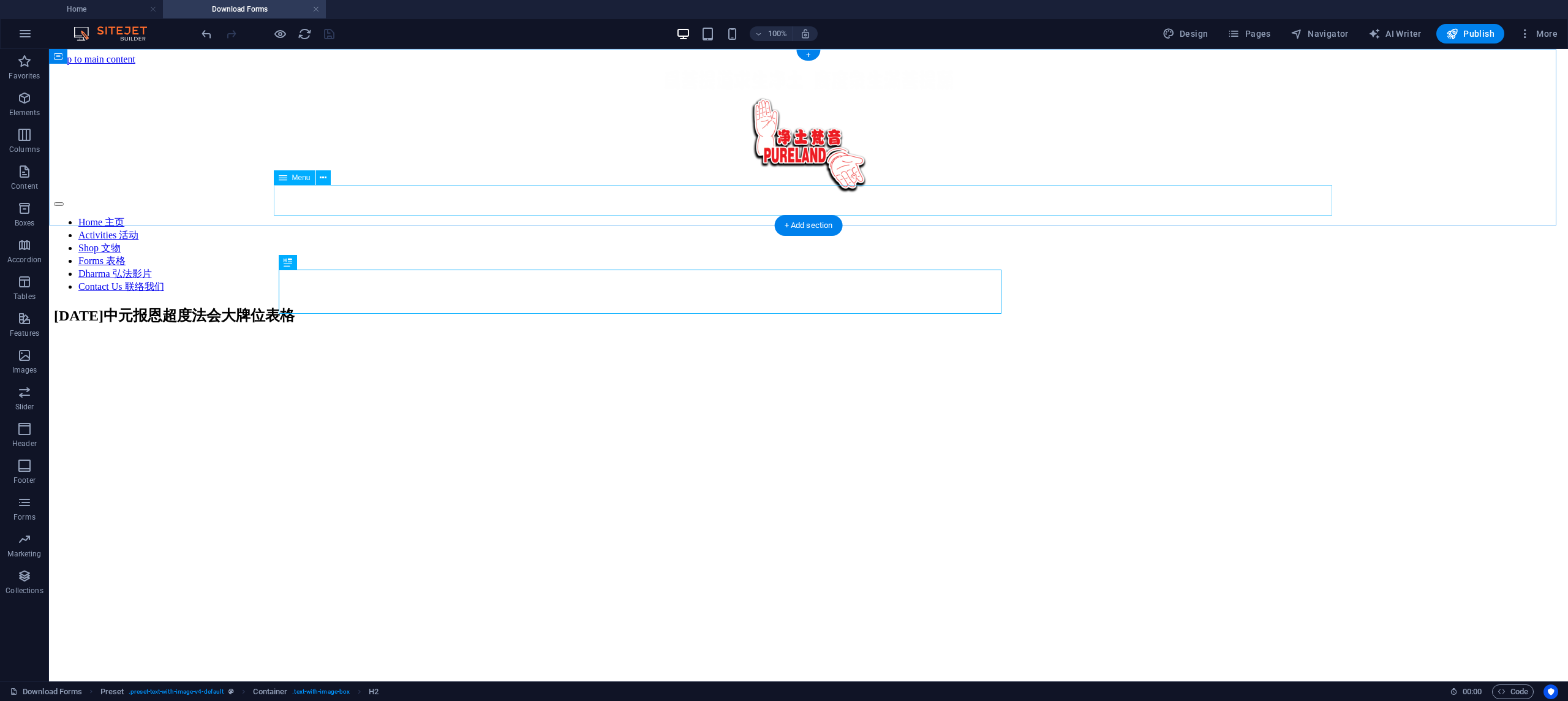
click at [616, 216] on nav "Home 主页 Activities 活动 Shop 文物 Forms 表格 Dharma 弘法影片 Contact Us 联络我们" at bounding box center [808, 255] width 1509 height 77
click at [628, 216] on nav "Home 主页 Activities 活动 Shop 文物 Forms 表格 Dharma 弘法影片 Contact Us 联络我们" at bounding box center [808, 255] width 1509 height 77
click at [686, 216] on nav "Home 主页 Activities 活动 Shop 文物 Forms 表格 Dharma 弘法影片 Contact Us 联络我们" at bounding box center [808, 255] width 1509 height 77
select select
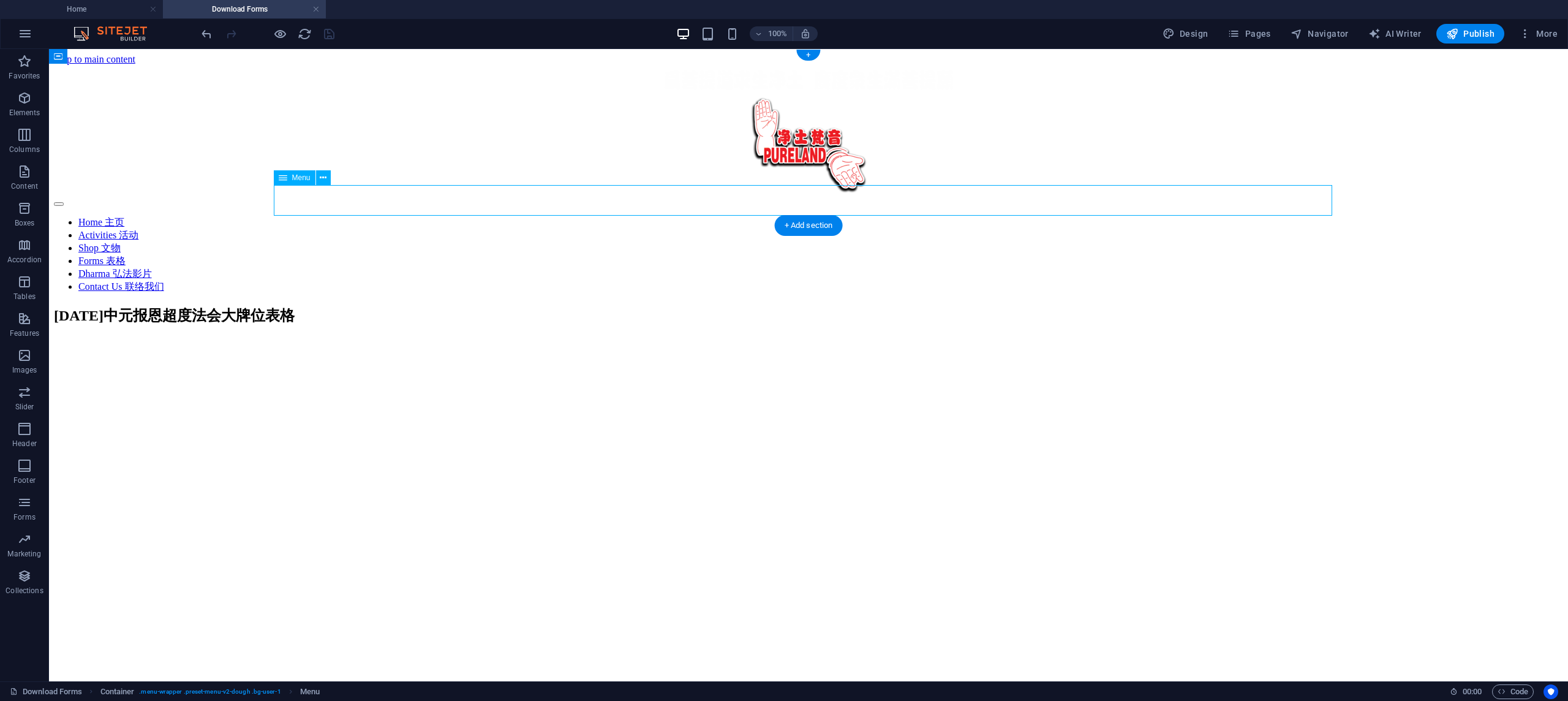
select select
select select "8"
select select
select select "7"
select select
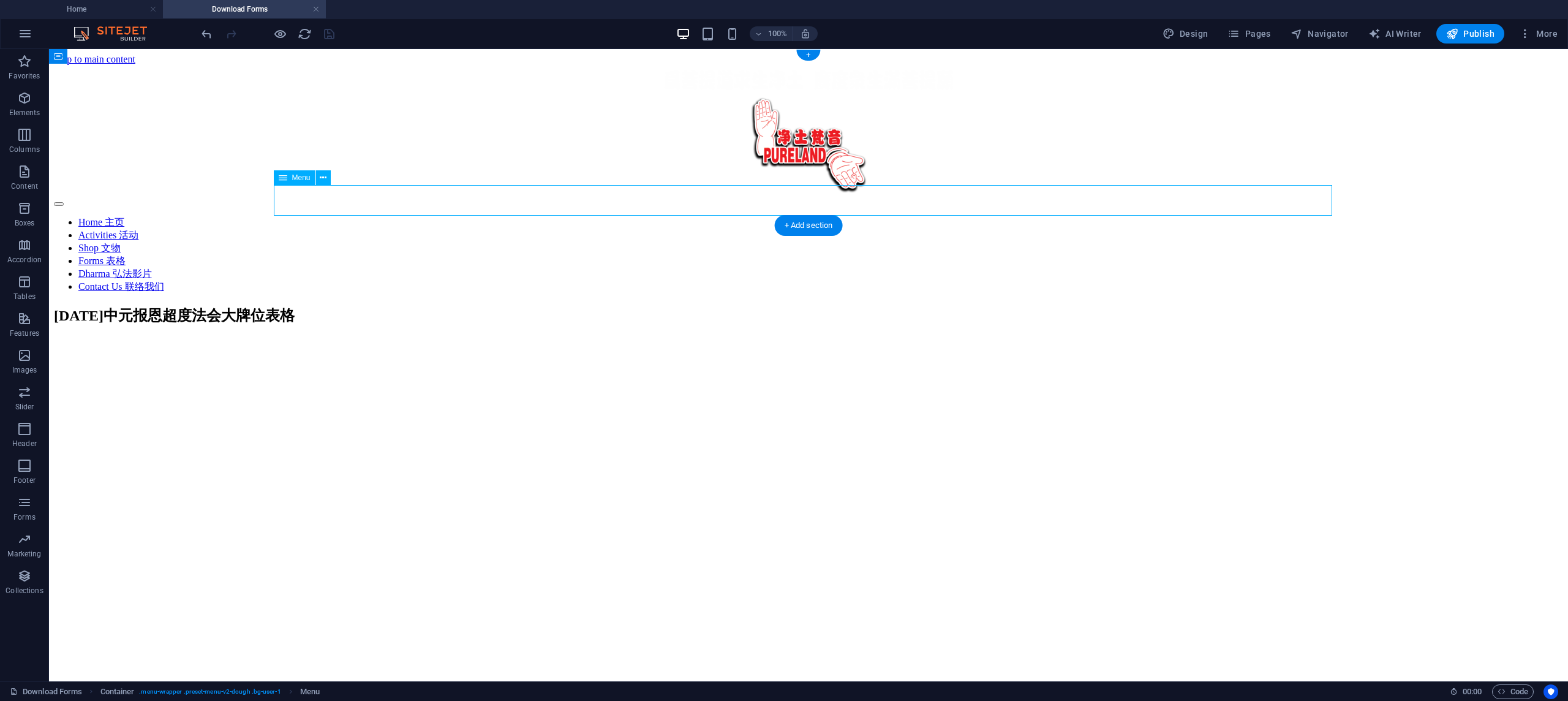
select select "6"
select select
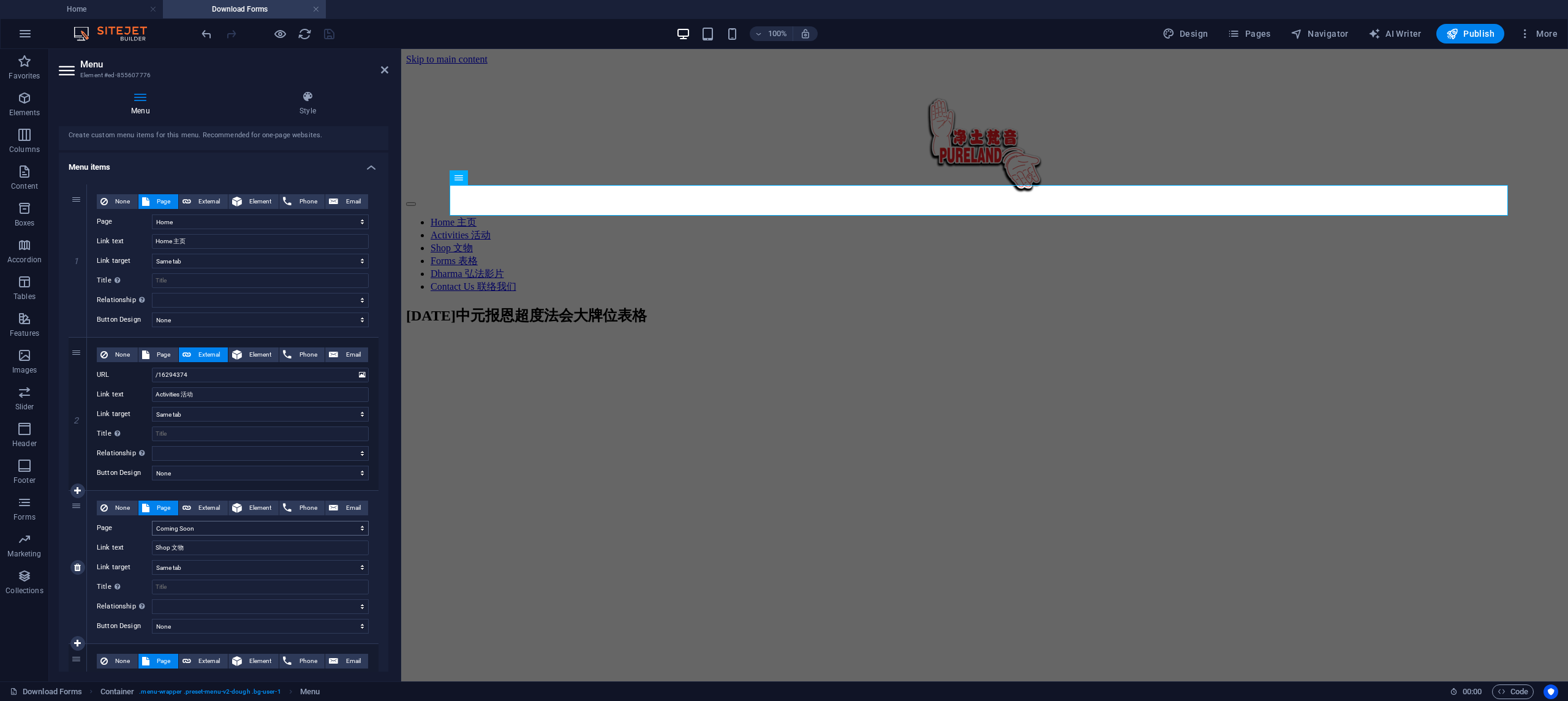
scroll to position [49, 0]
click at [216, 506] on span "External" at bounding box center [209, 507] width 29 height 15
select select
select select "blank"
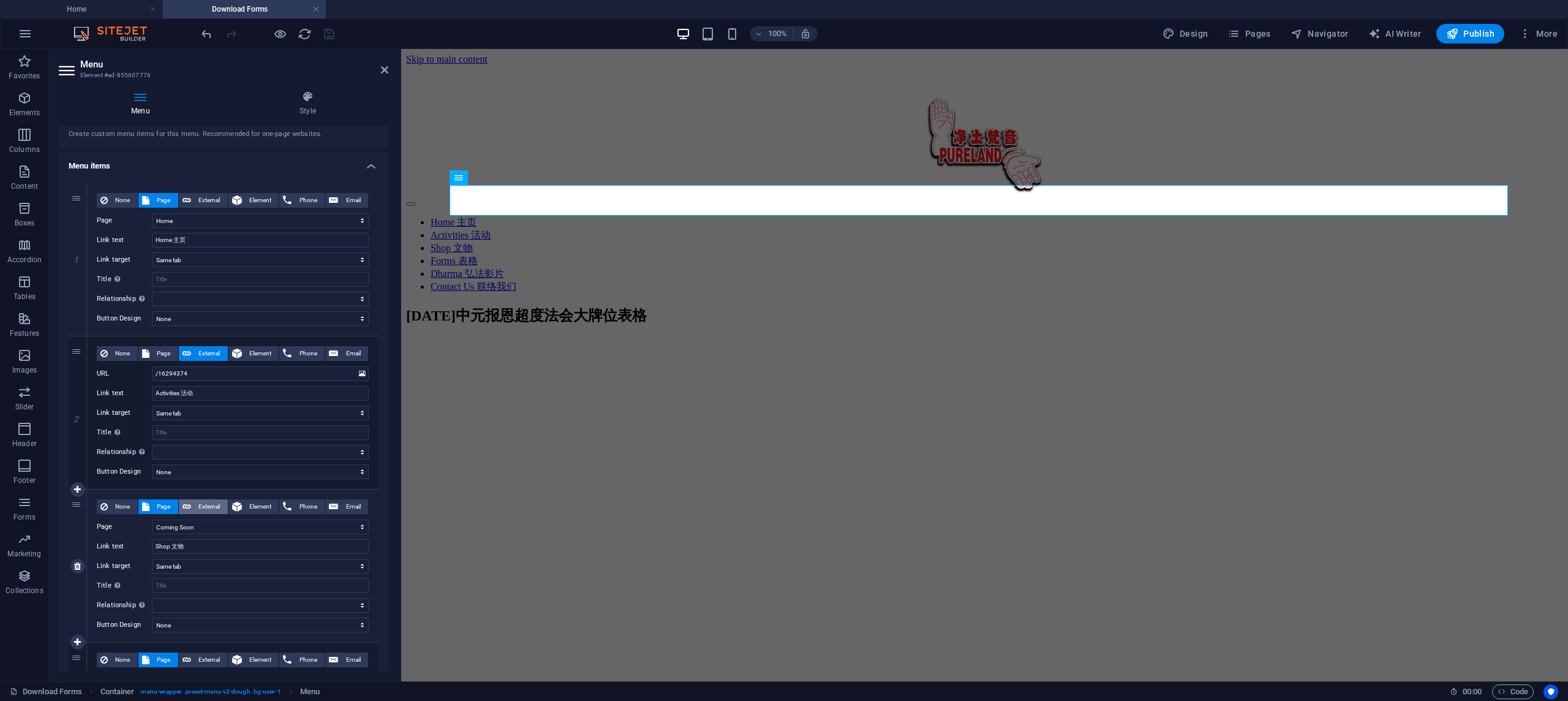
select select
drag, startPoint x: 233, startPoint y: 529, endPoint x: 100, endPoint y: 520, distance: 133.3
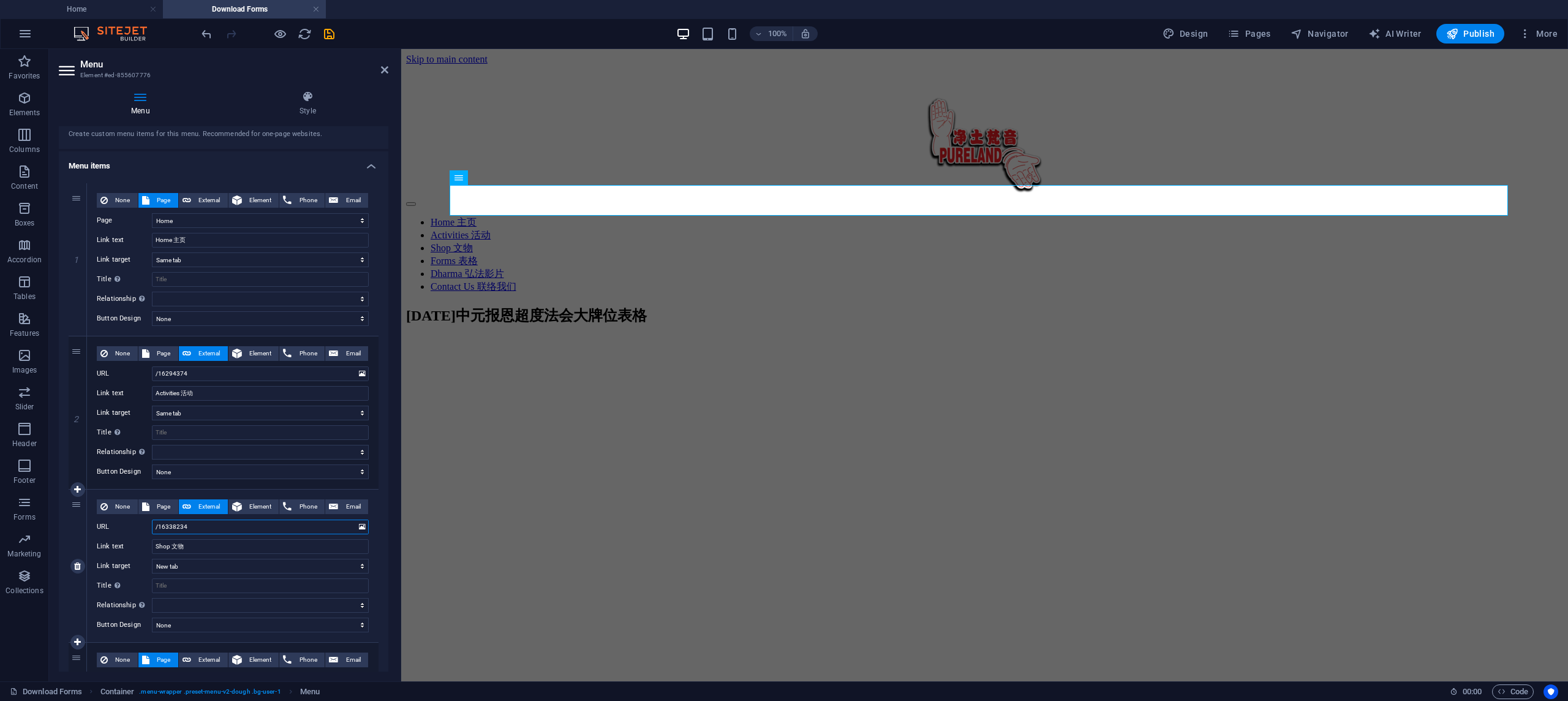
click at [100, 520] on div "URL /16338234" at bounding box center [232, 527] width 272 height 15
select select
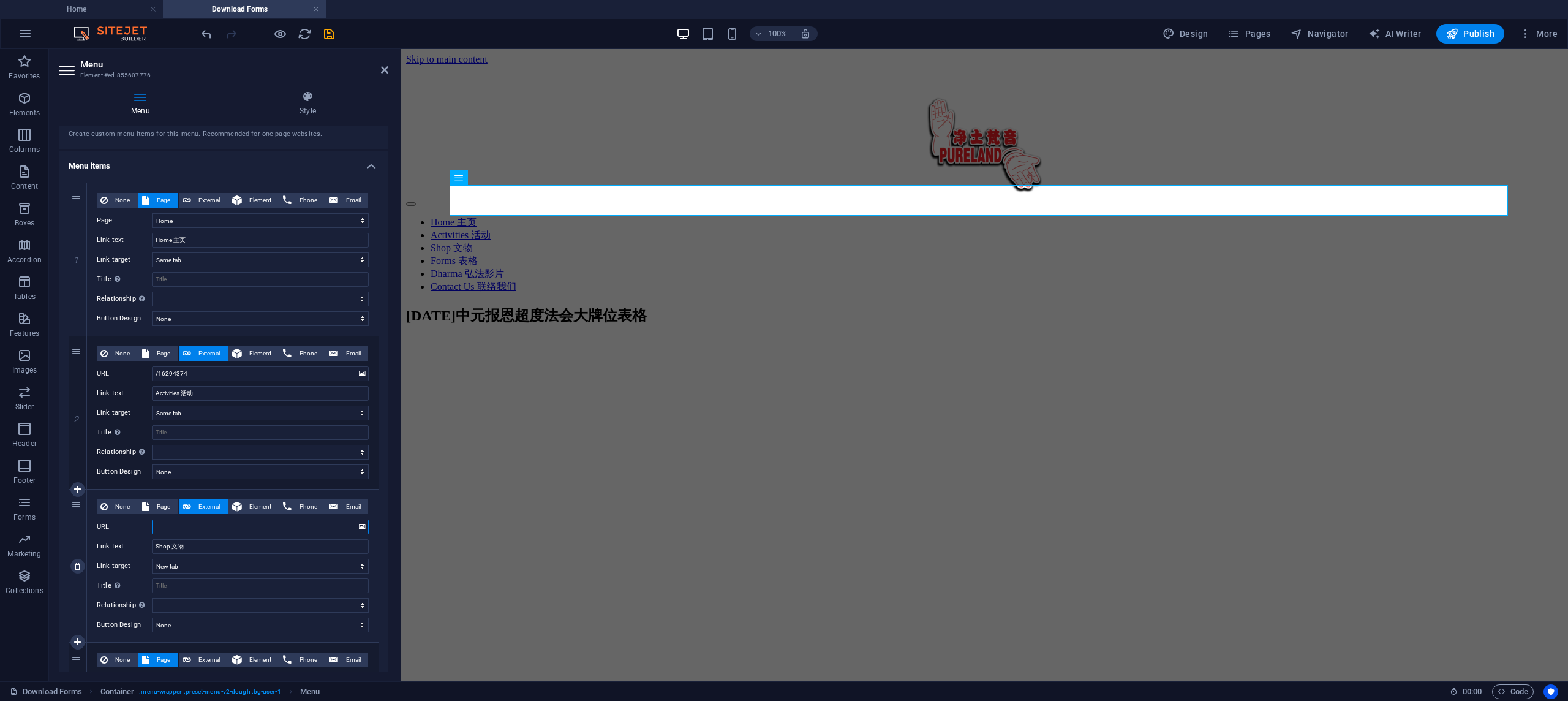
select select
paste input "[URL][DOMAIN_NAME]"
type input "[URL][DOMAIN_NAME]"
select select
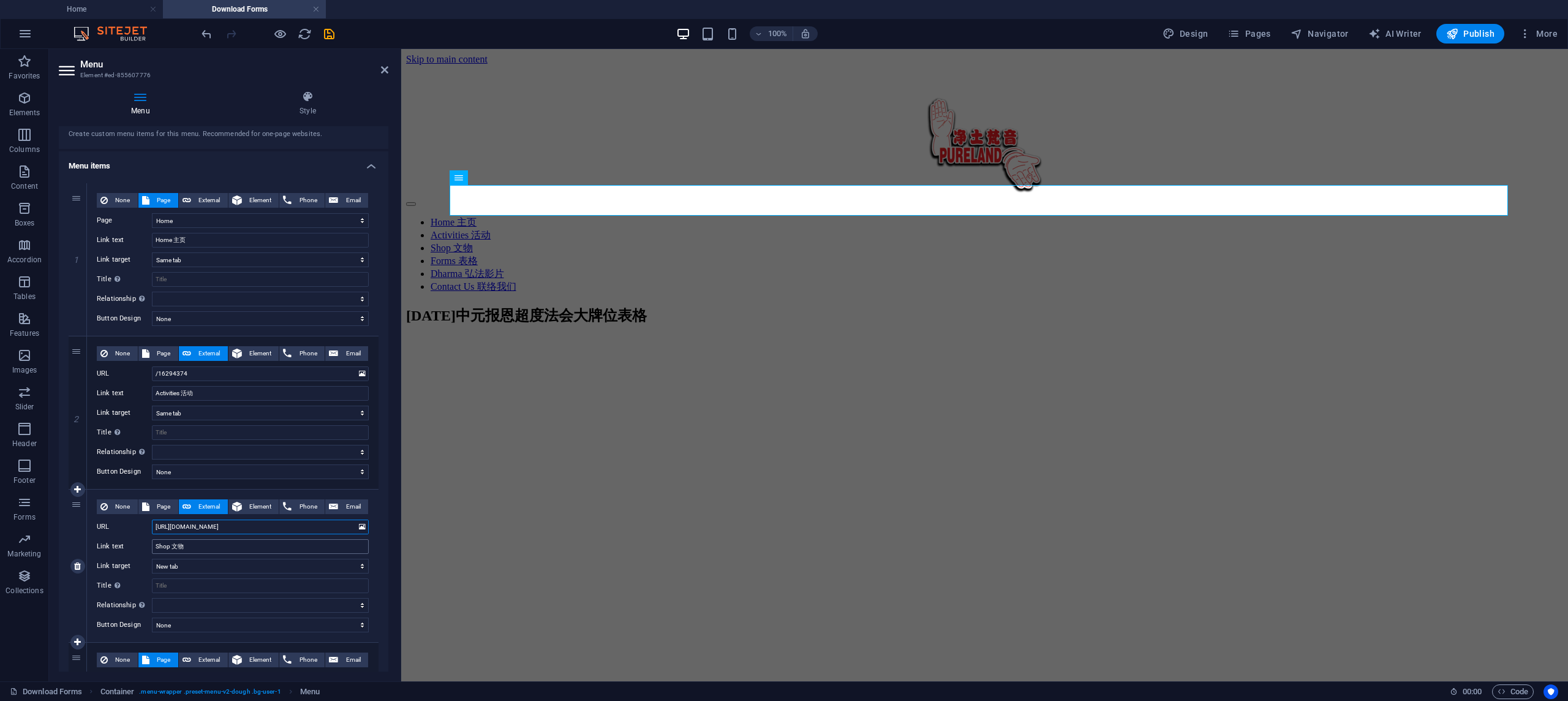
select select
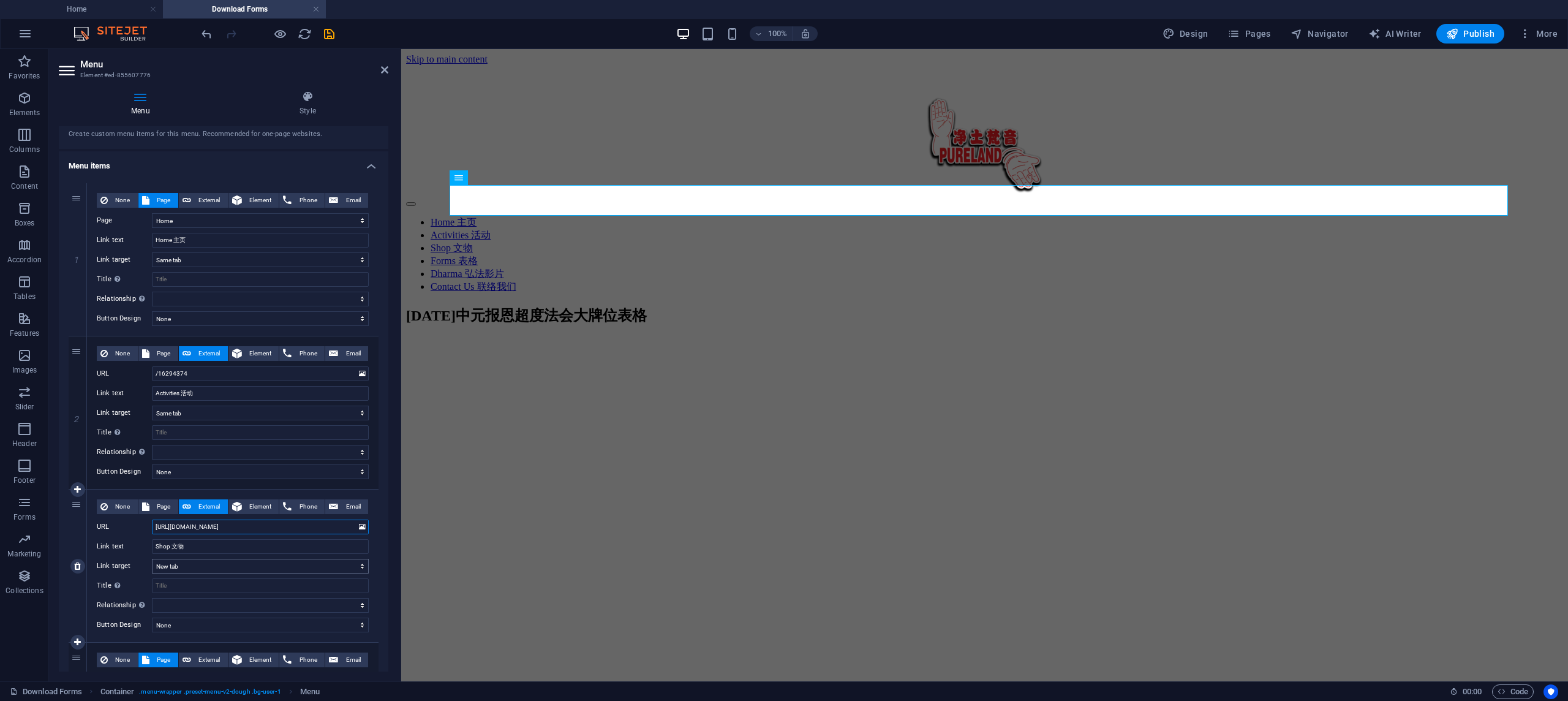
type input "[URL][DOMAIN_NAME]"
select select
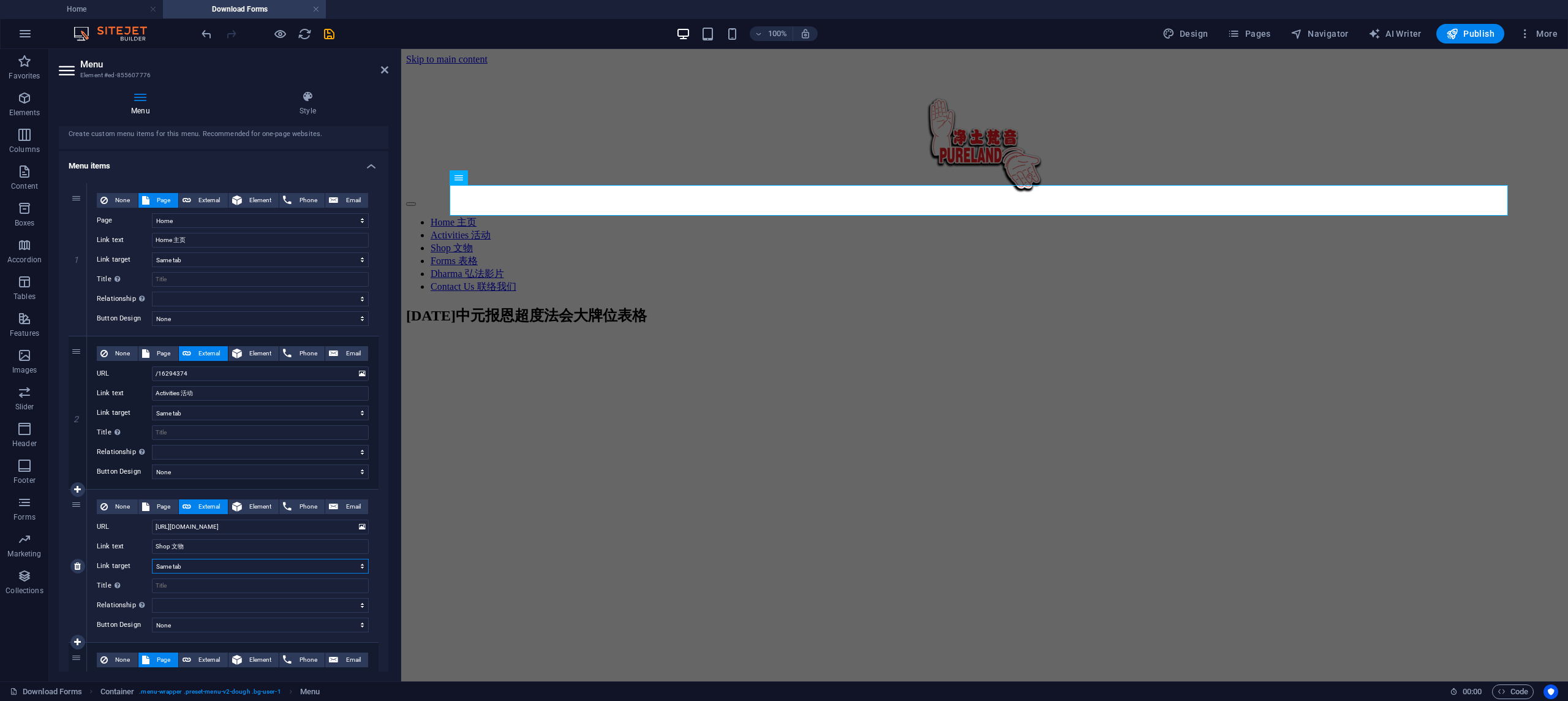
select select
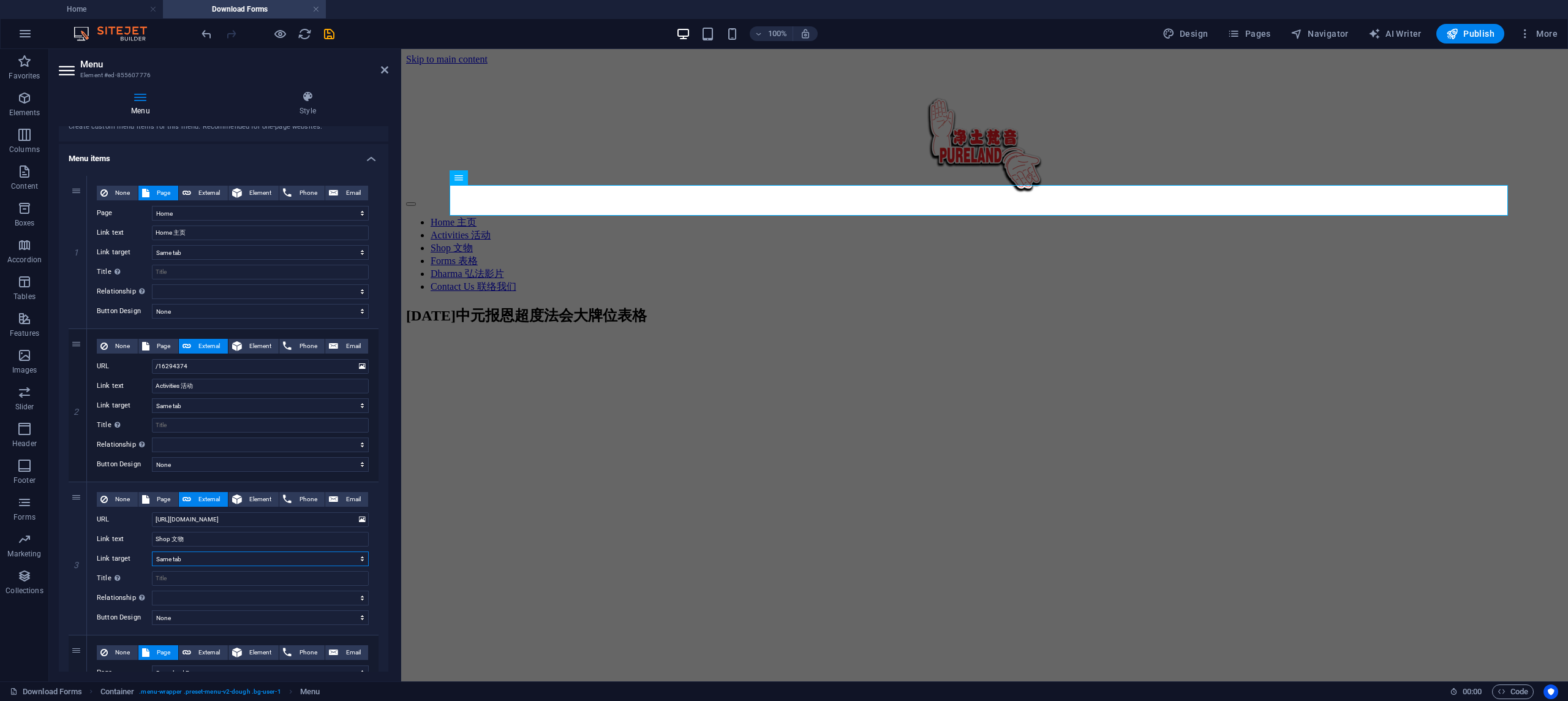
scroll to position [58, 0]
click at [332, 27] on icon "save" at bounding box center [330, 34] width 14 height 14
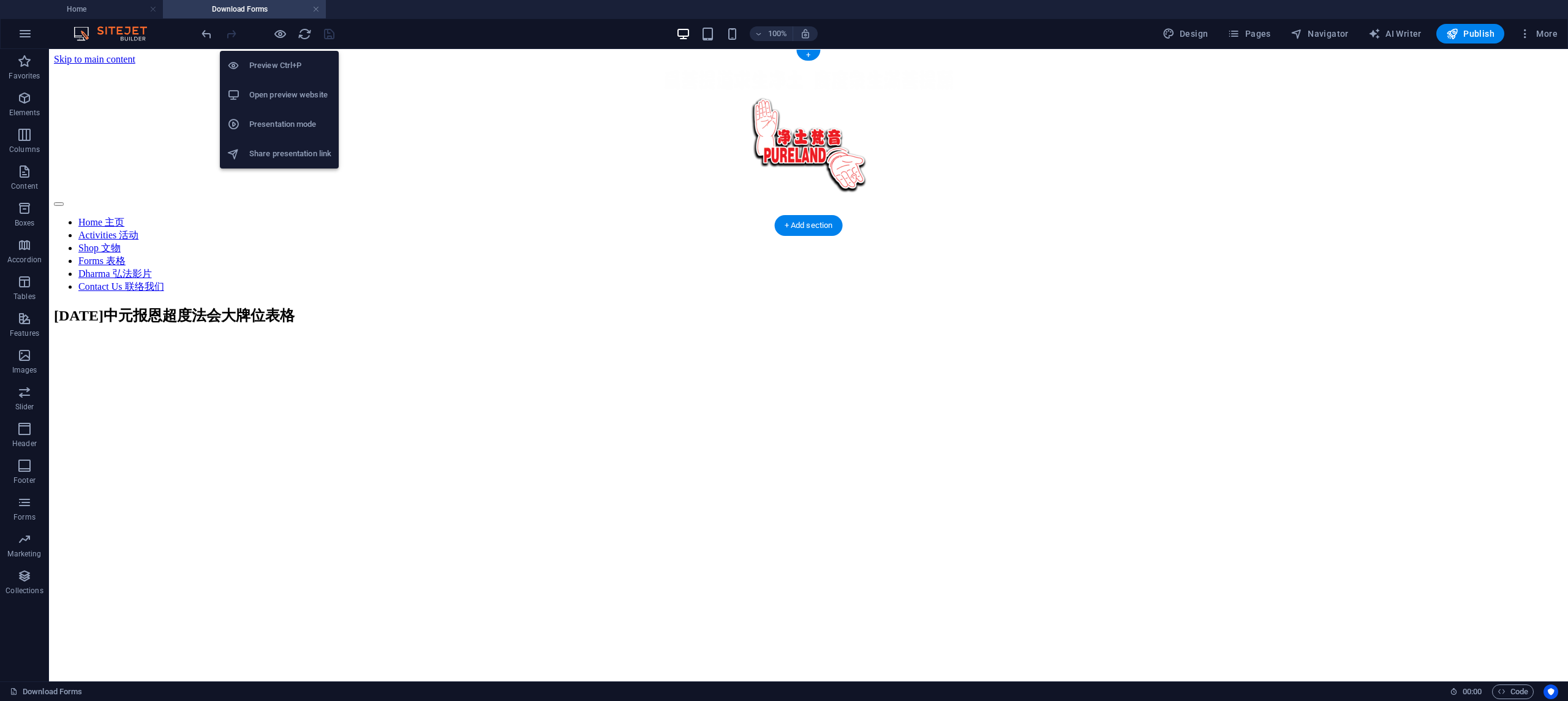
click at [289, 70] on h6 "Preview Ctrl+P" at bounding box center [290, 65] width 82 height 15
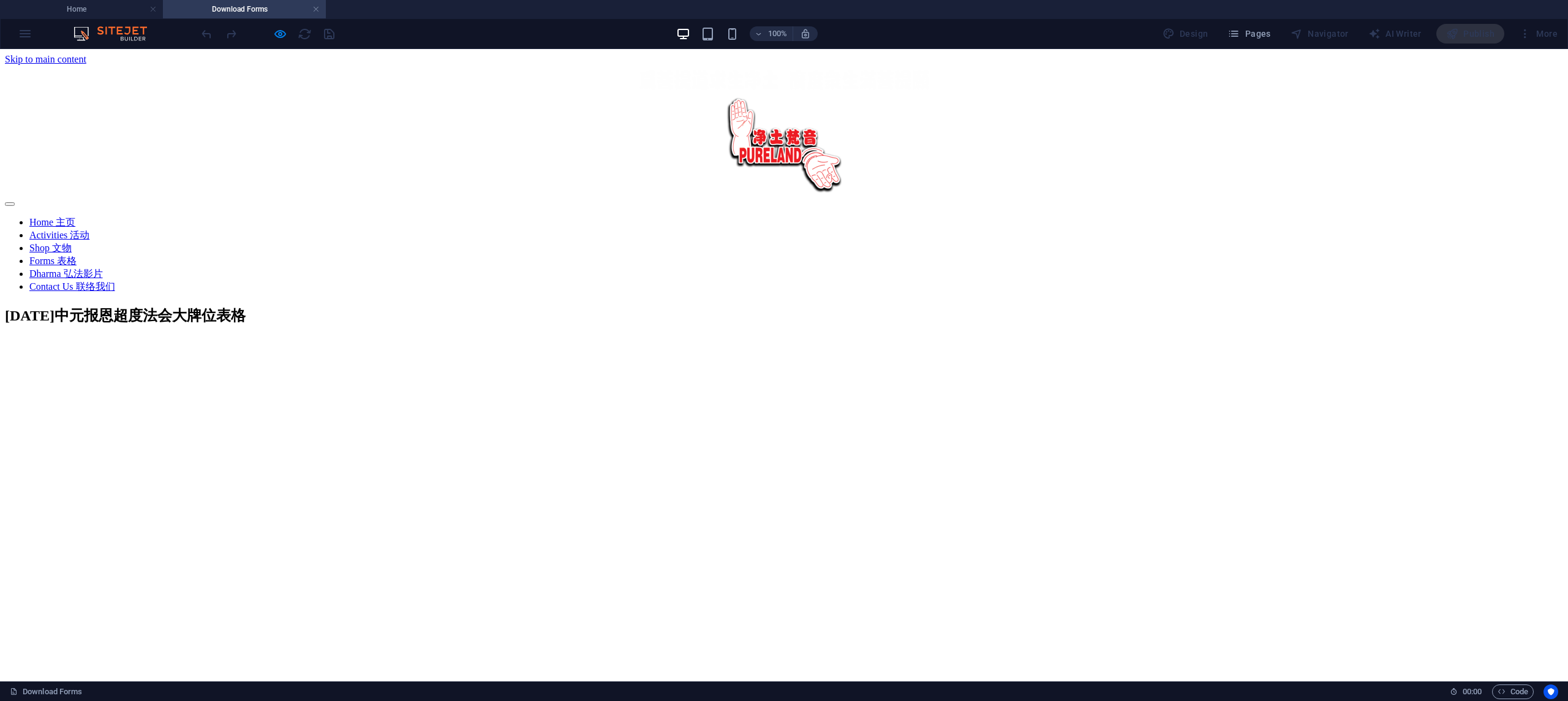
click at [72, 242] on link "Shop 文物" at bounding box center [50, 247] width 42 height 11
click at [267, 36] on div at bounding box center [267, 33] width 137 height 19
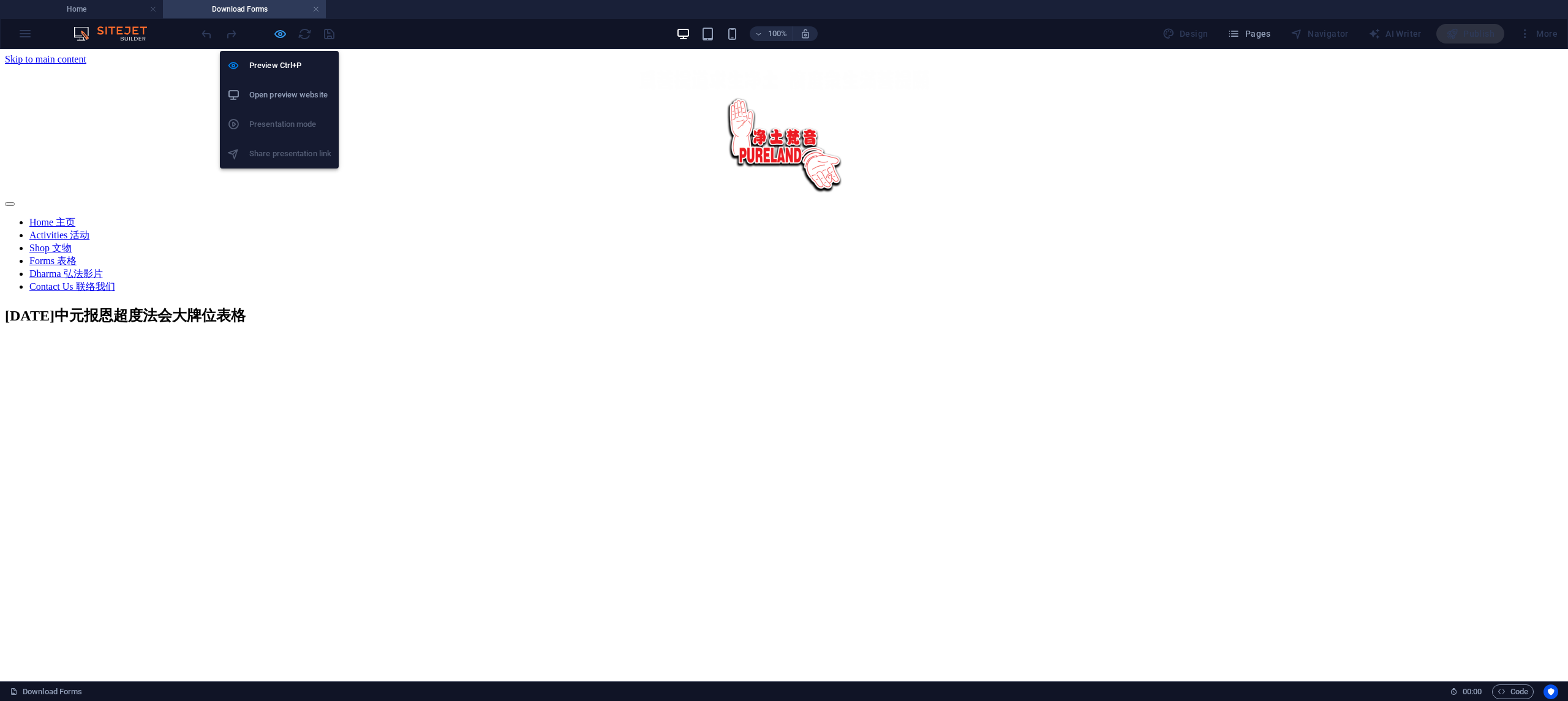
click at [276, 35] on icon "button" at bounding box center [280, 34] width 14 height 14
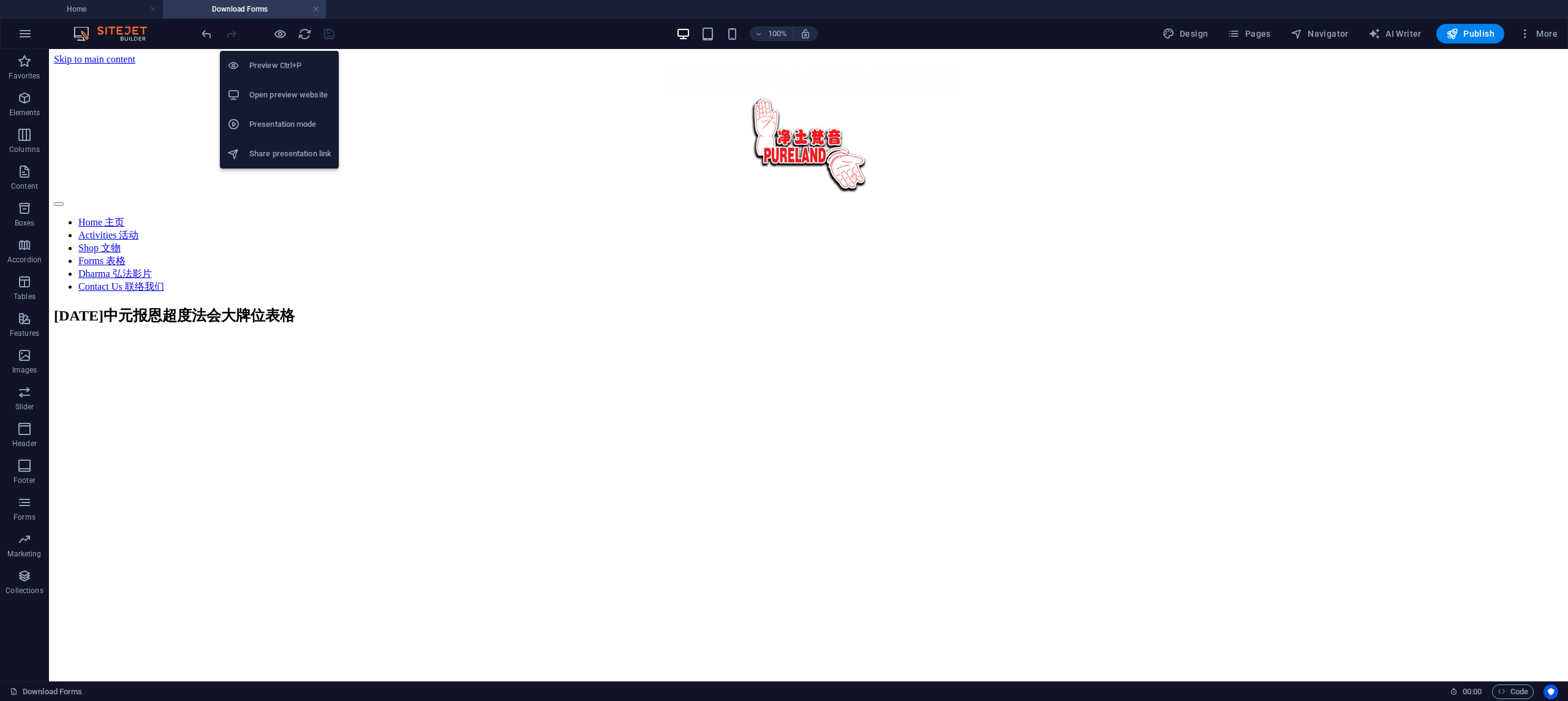
click at [277, 66] on h6 "Preview Ctrl+P" at bounding box center [290, 65] width 82 height 15
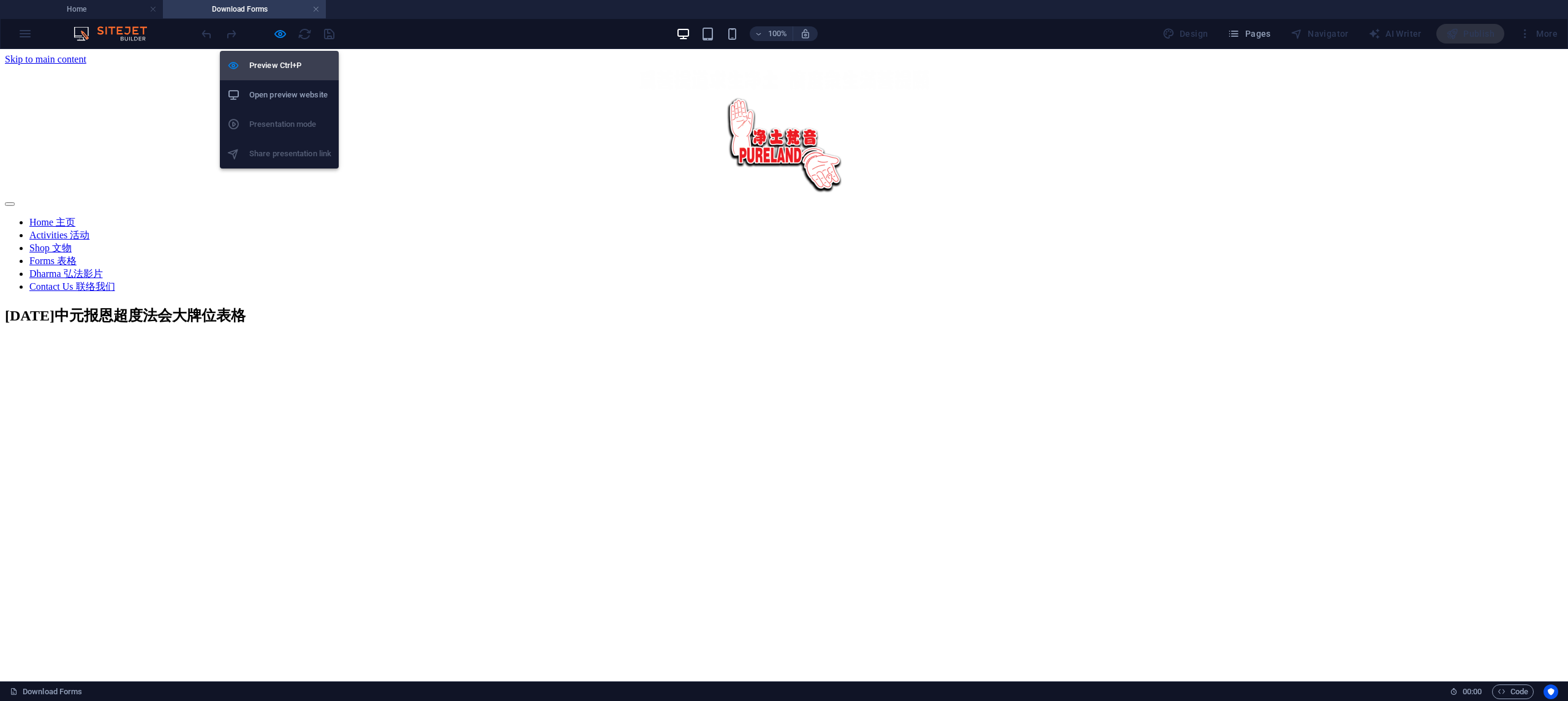
click at [277, 66] on h6 "Preview Ctrl+P" at bounding box center [290, 65] width 82 height 15
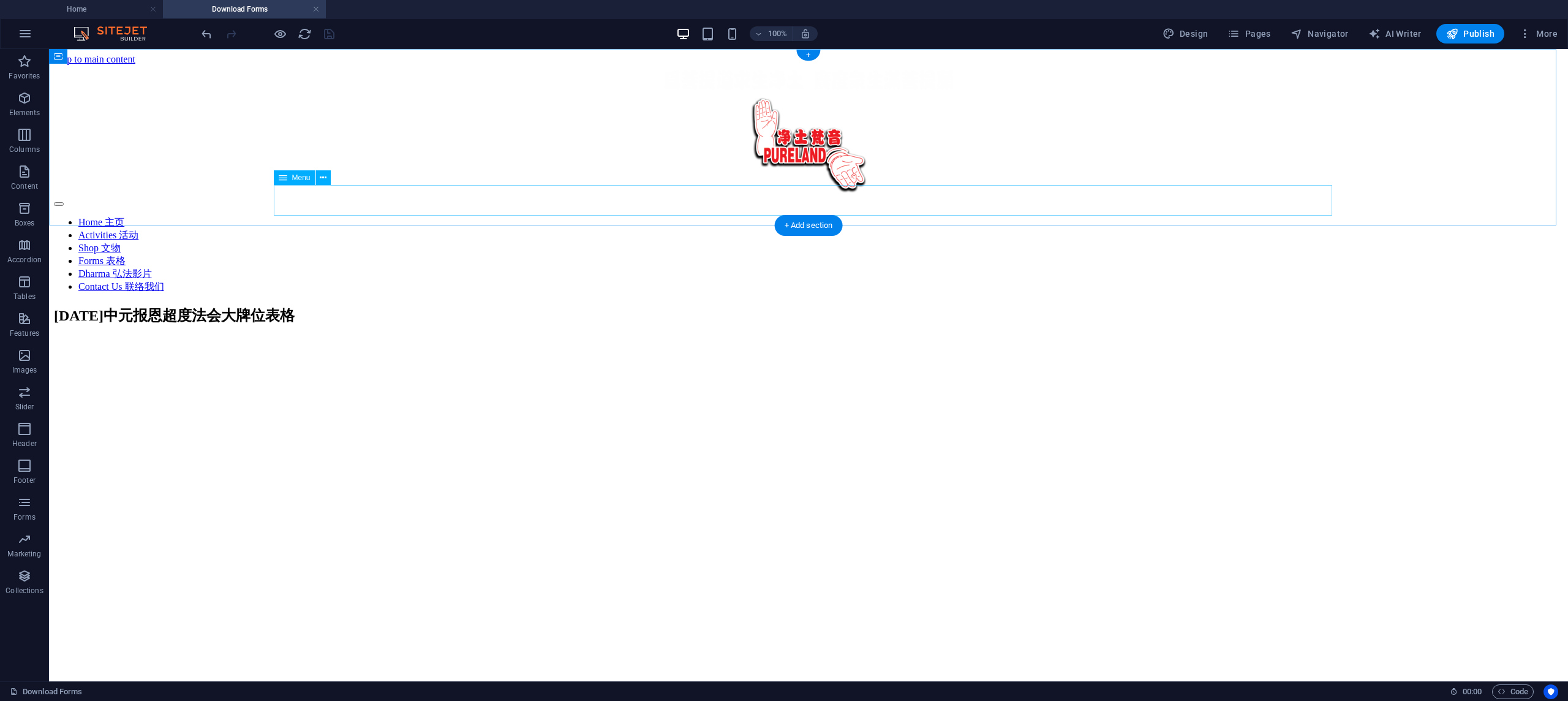
click at [706, 216] on nav "Home 主页 Activities 活动 Shop 文物 Forms 表格 Dharma 弘法影片 Contact Us 联络我们" at bounding box center [808, 255] width 1509 height 77
select select
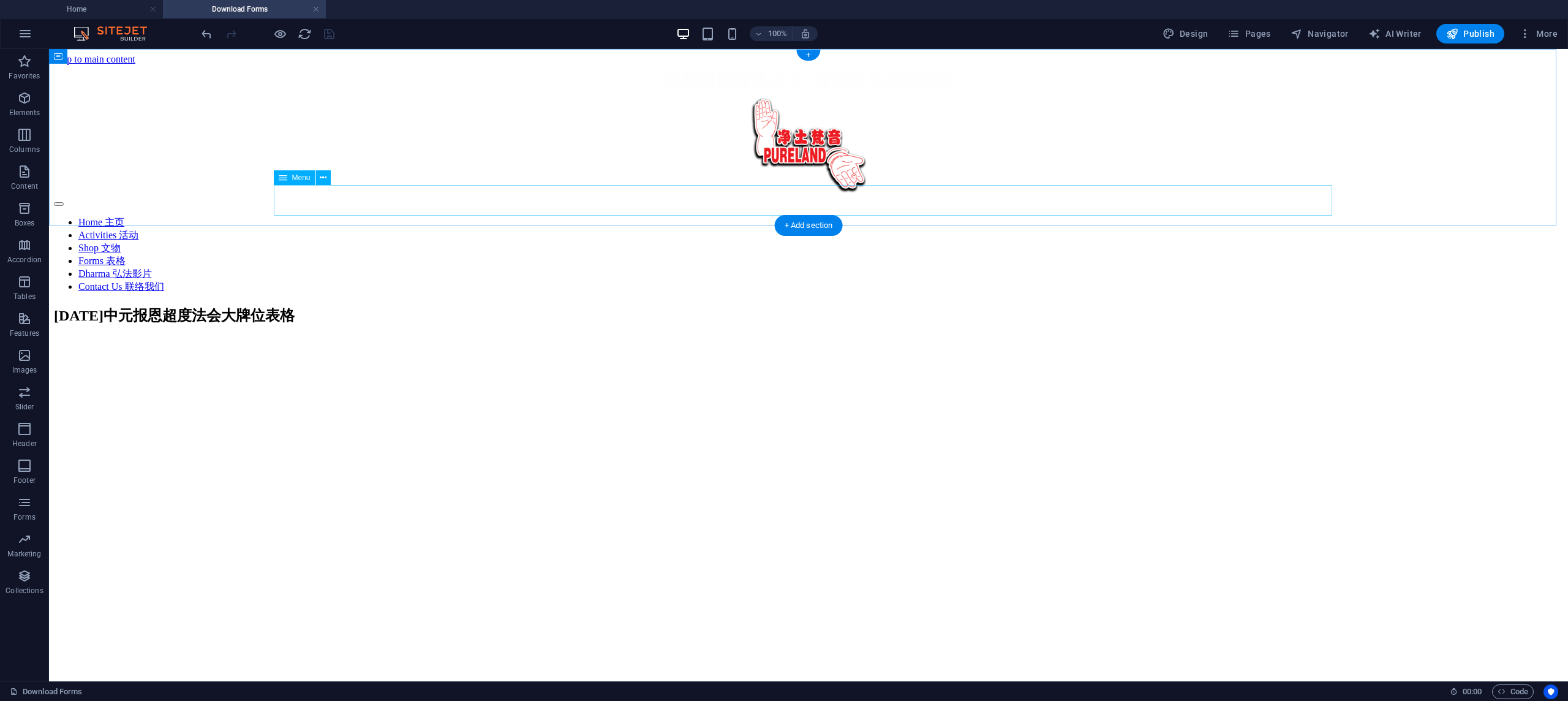
select select "7"
select select
select select "6"
select select
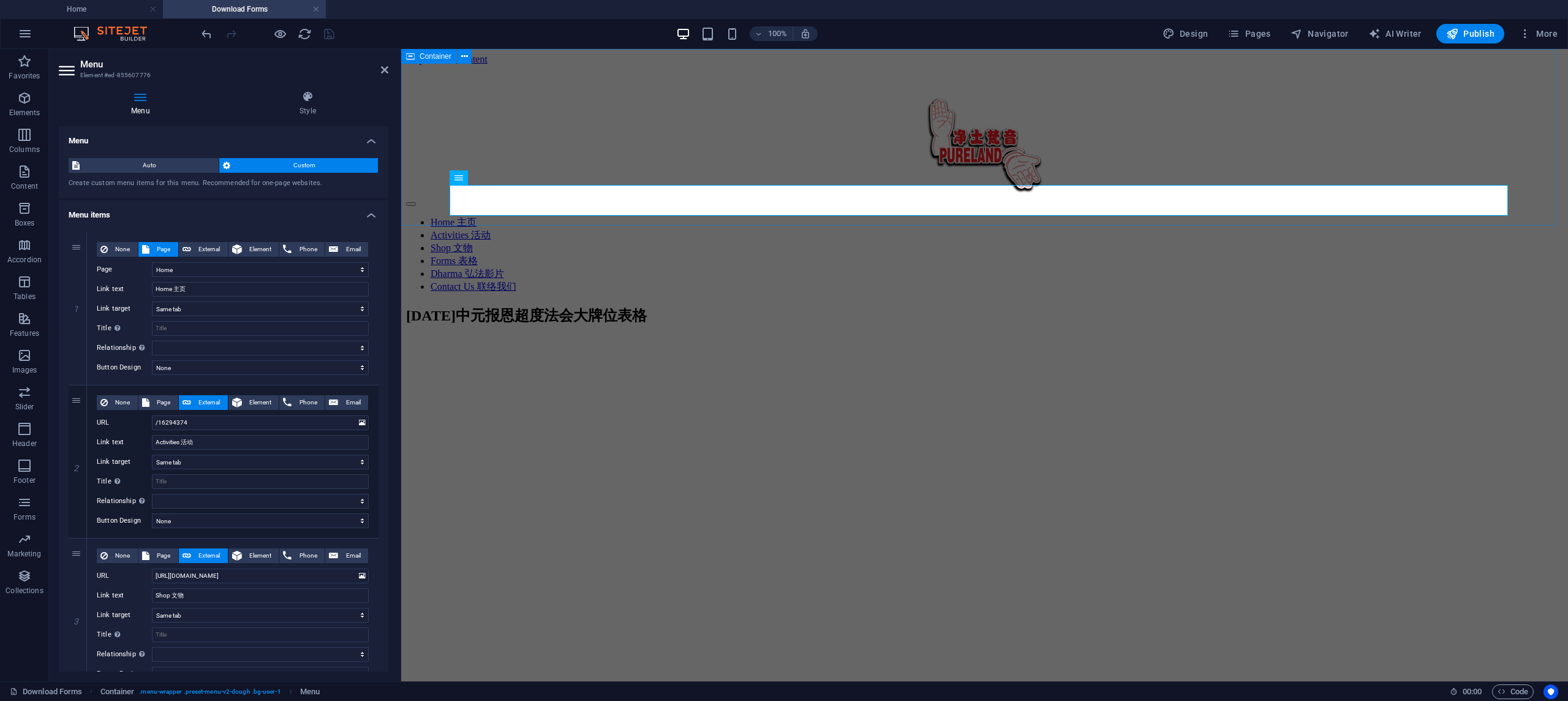
scroll to position [1, 0]
select select "overlay"
select select
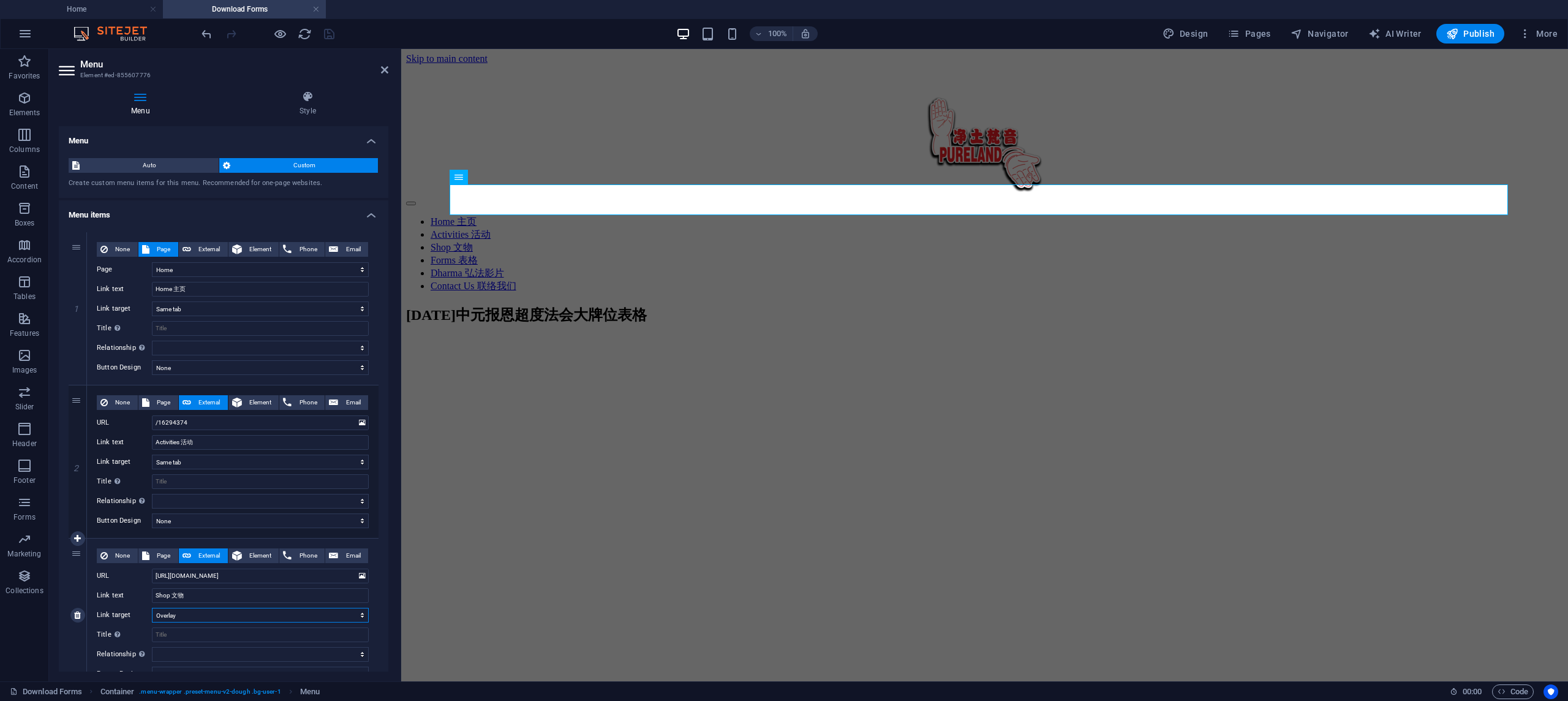
select select
click at [334, 34] on icon "save" at bounding box center [330, 34] width 14 height 14
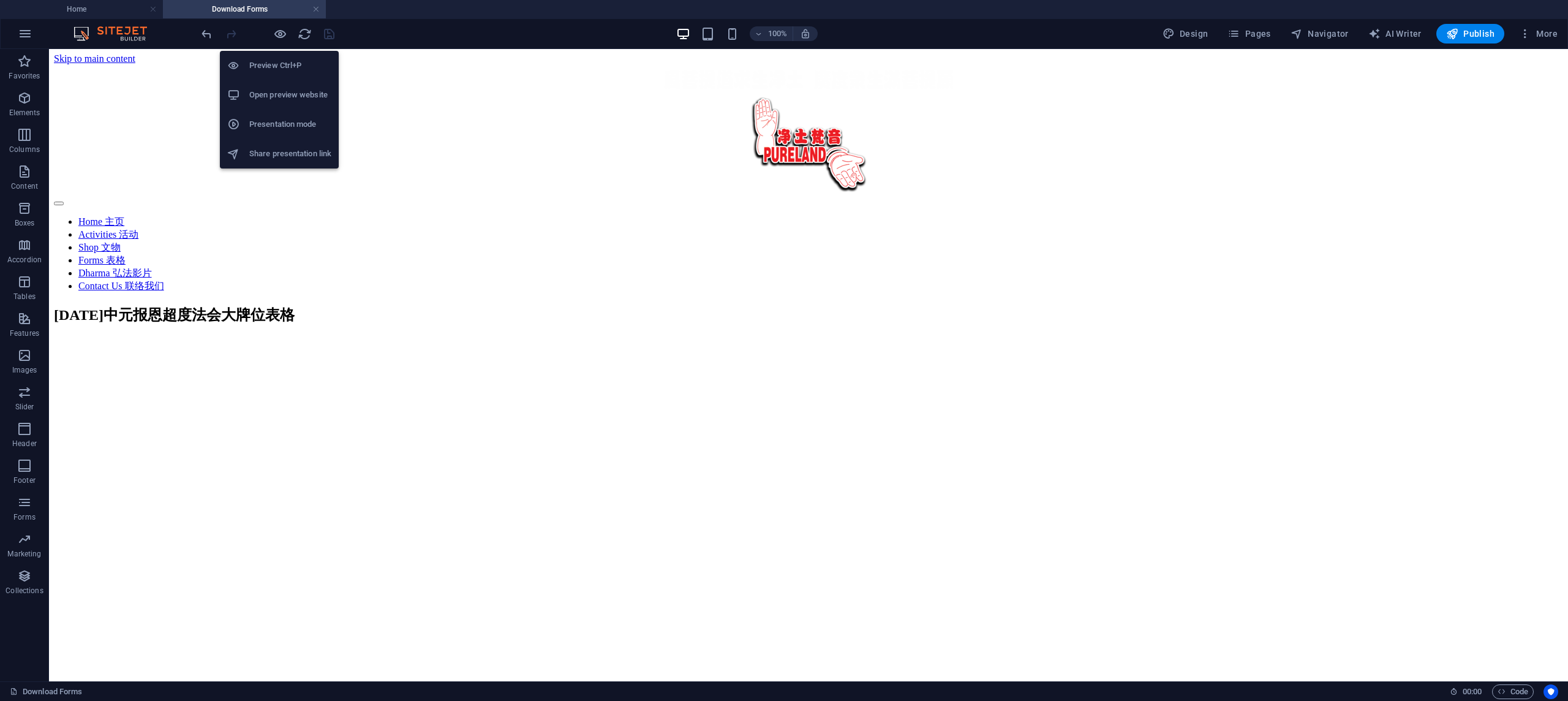
click at [285, 65] on h6 "Preview Ctrl+P" at bounding box center [290, 65] width 82 height 15
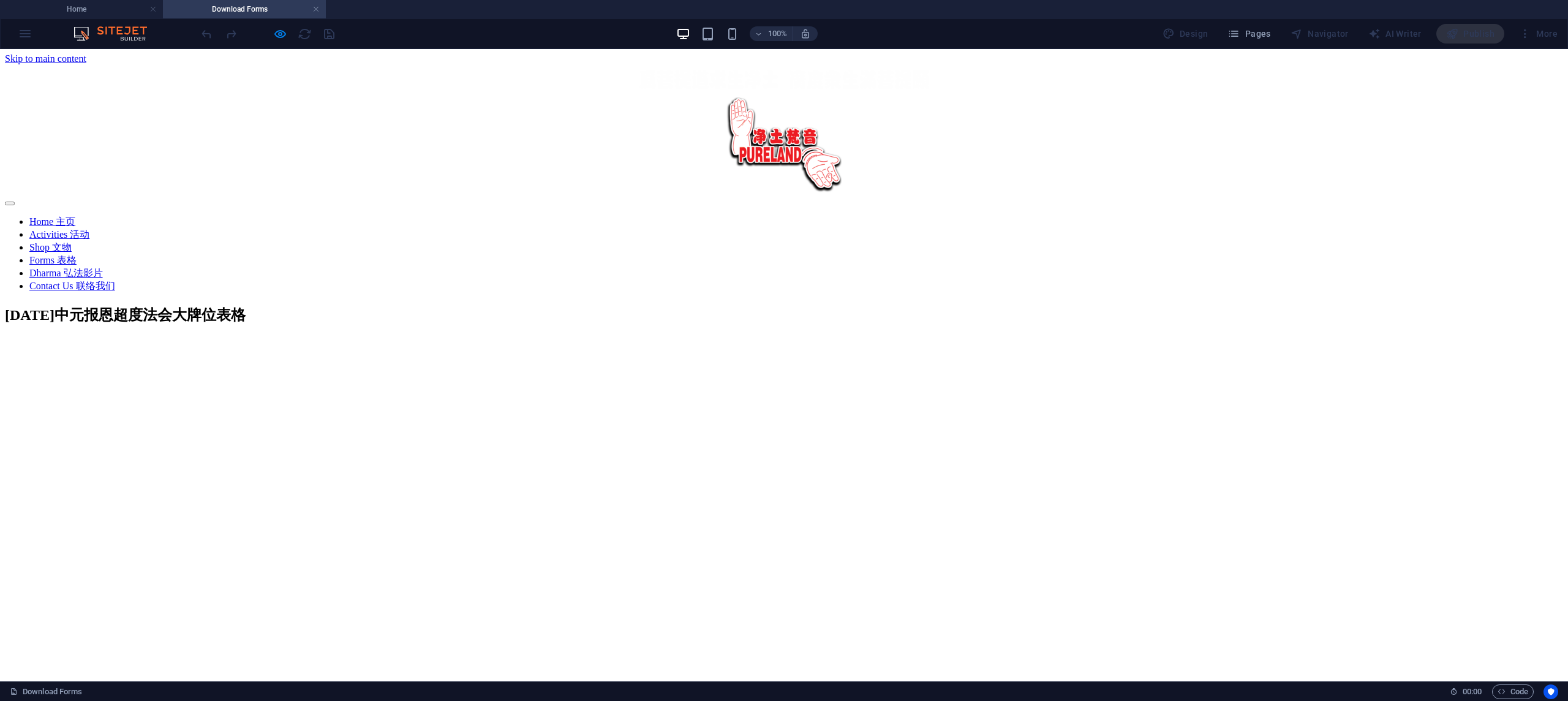
click at [72, 242] on link "Shop 文物" at bounding box center [50, 247] width 42 height 11
click at [19, 145] on button "×" at bounding box center [12, 138] width 15 height 13
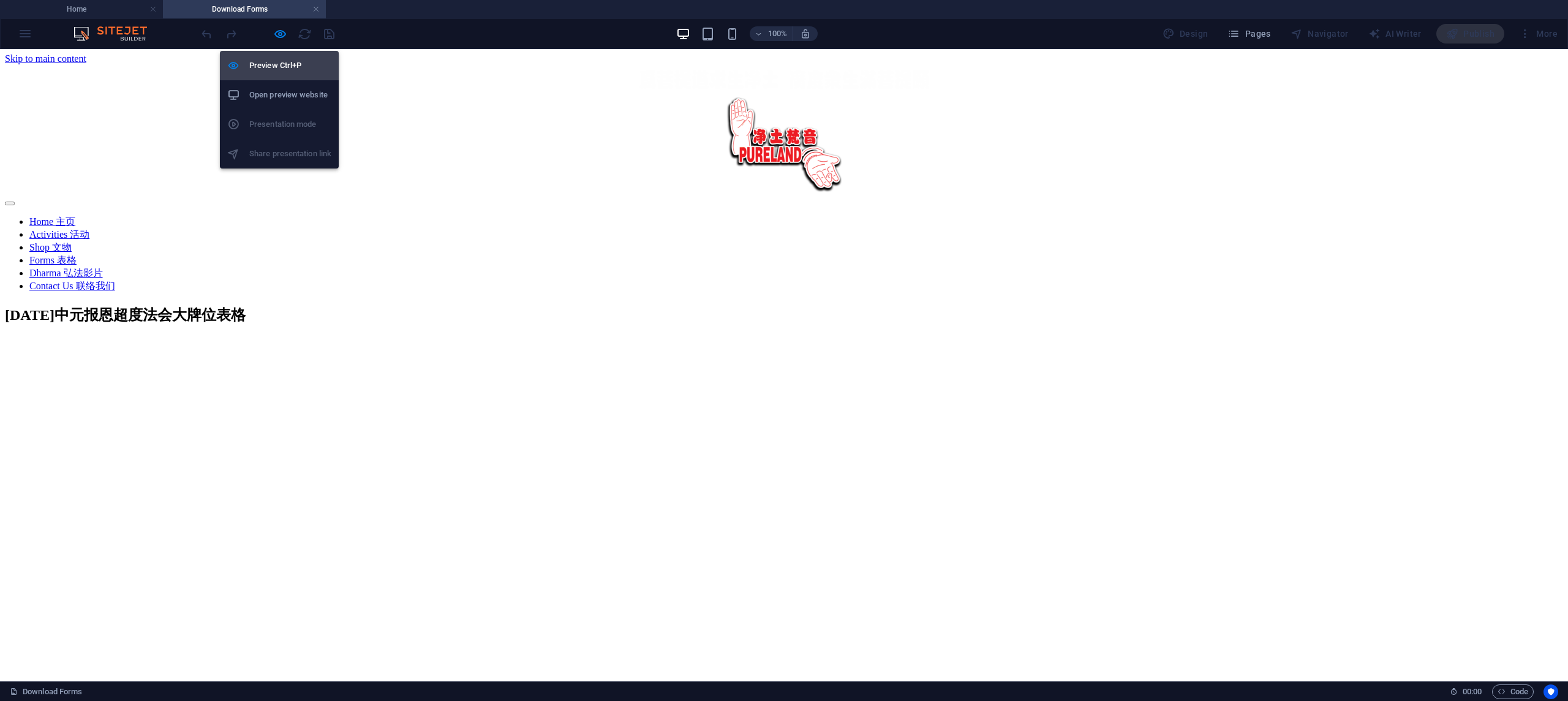
click at [281, 67] on h6 "Preview Ctrl+P" at bounding box center [290, 65] width 82 height 15
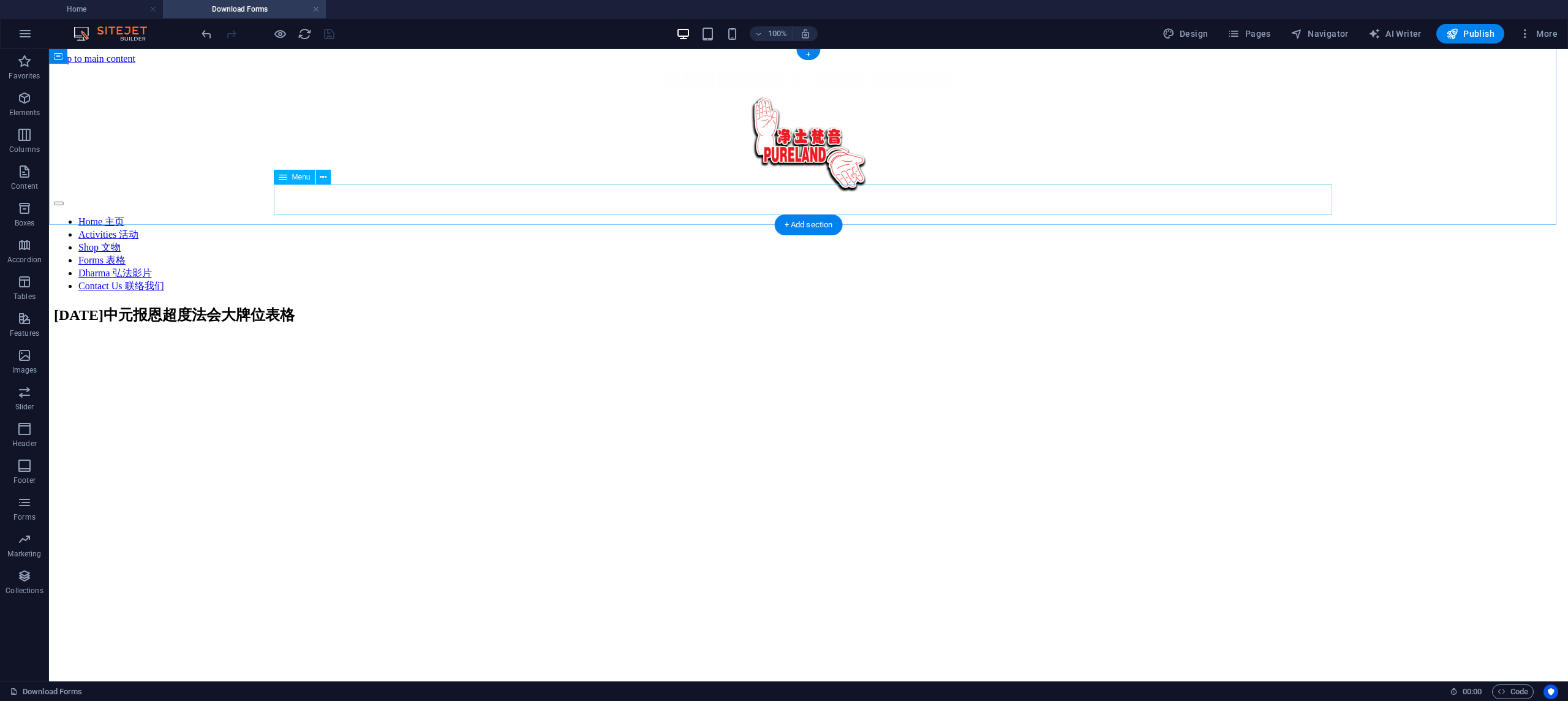
click at [713, 216] on nav "Home 主页 Activities 活动 Shop 文物 Forms 表格 Dharma 弘法影片 Contact Us 联络我们" at bounding box center [808, 254] width 1509 height 77
select select
select select "overlay"
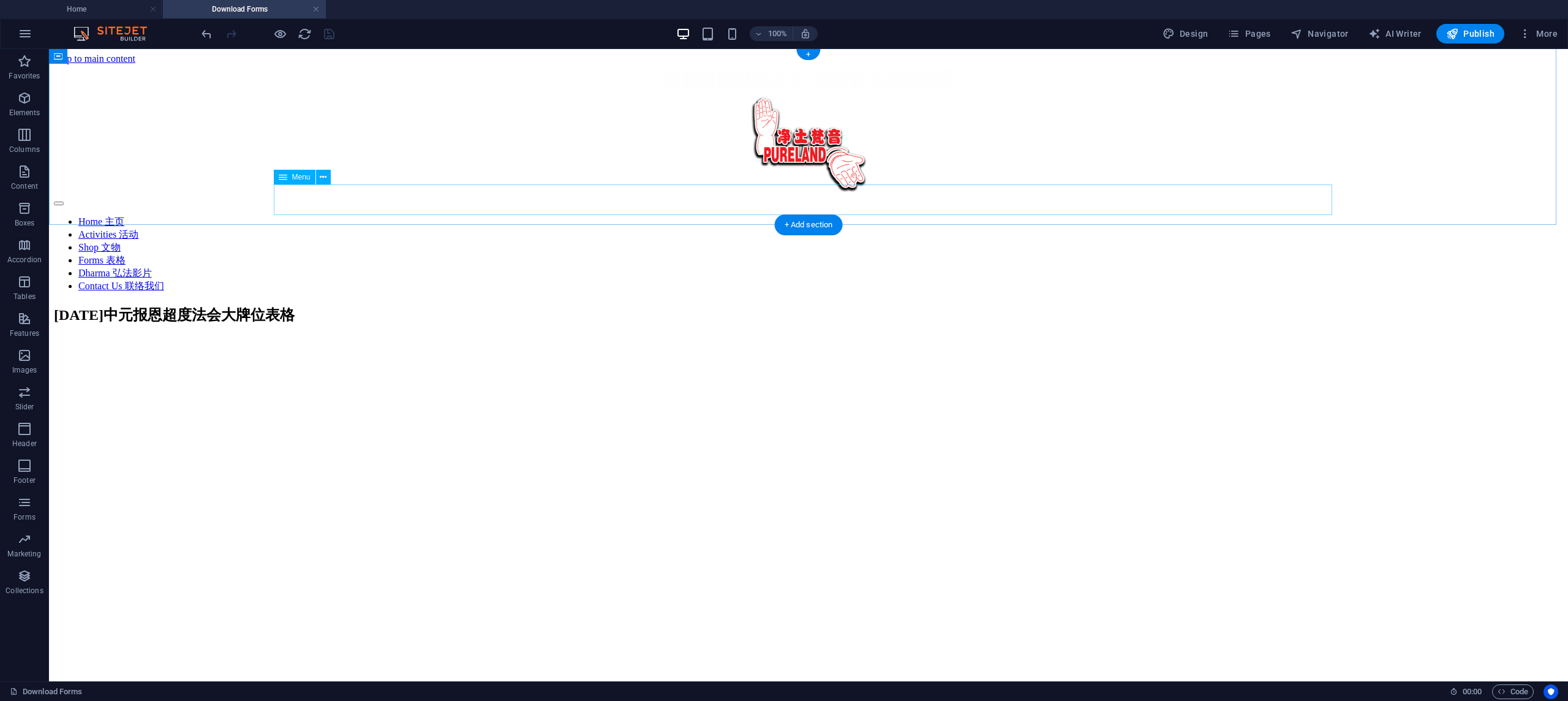
select select "7"
select select
select select "6"
select select
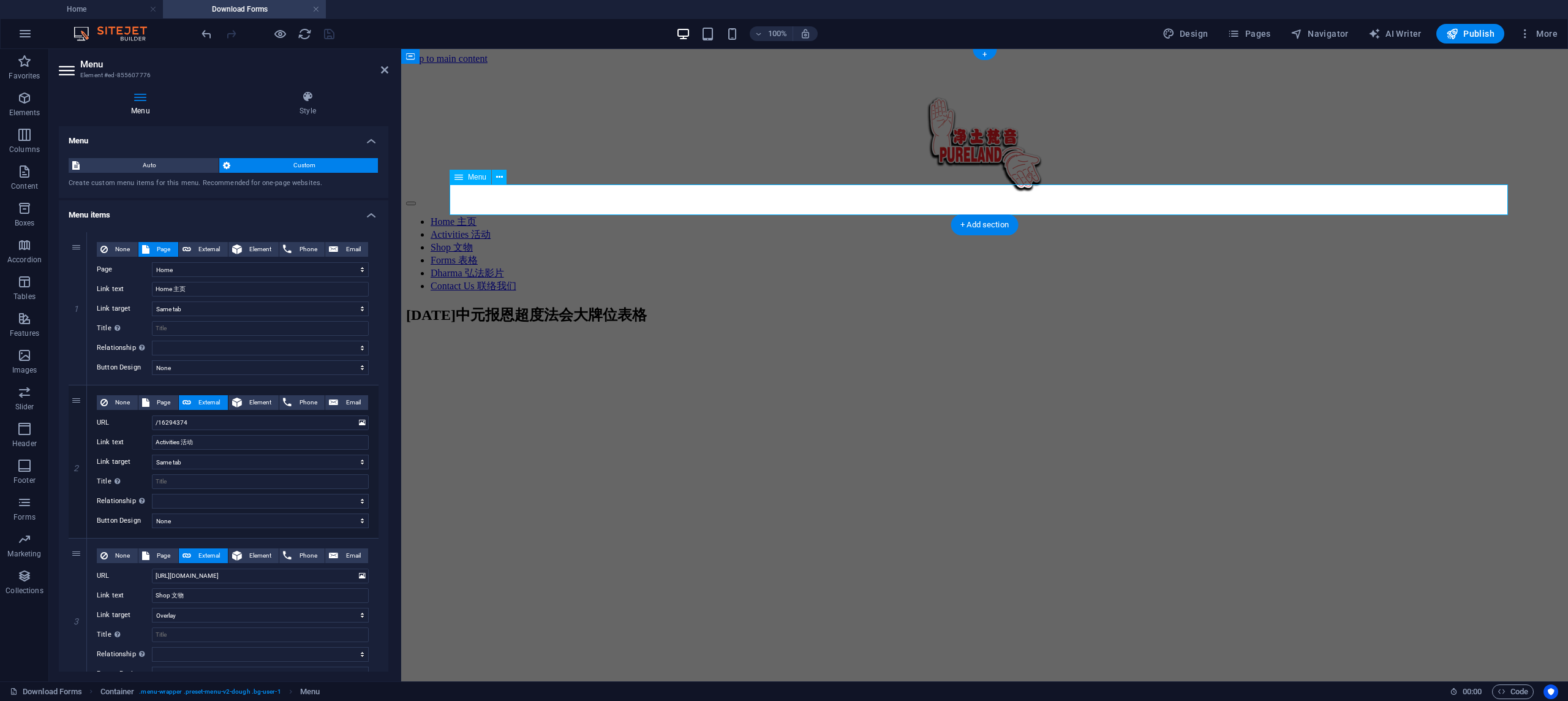
scroll to position [0, 0]
select select
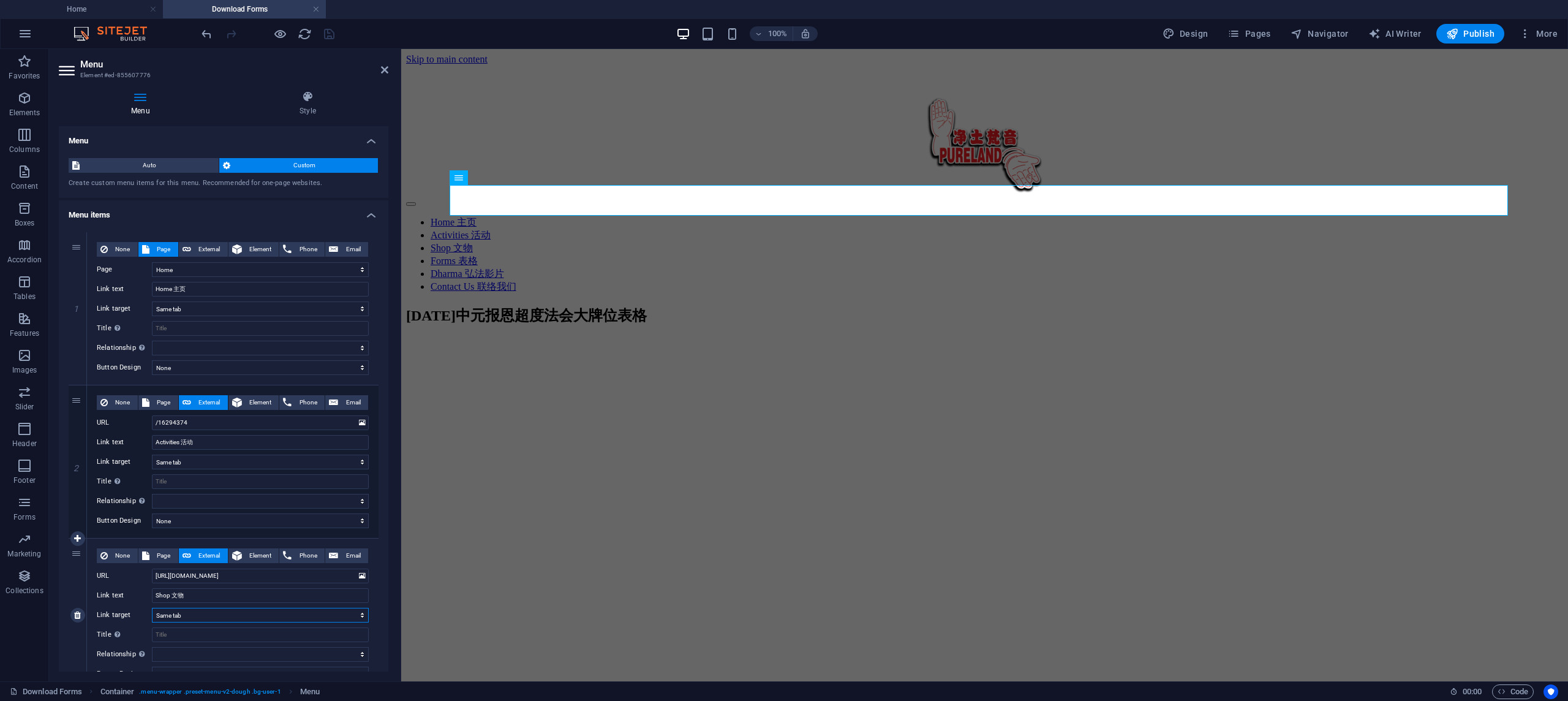
select select
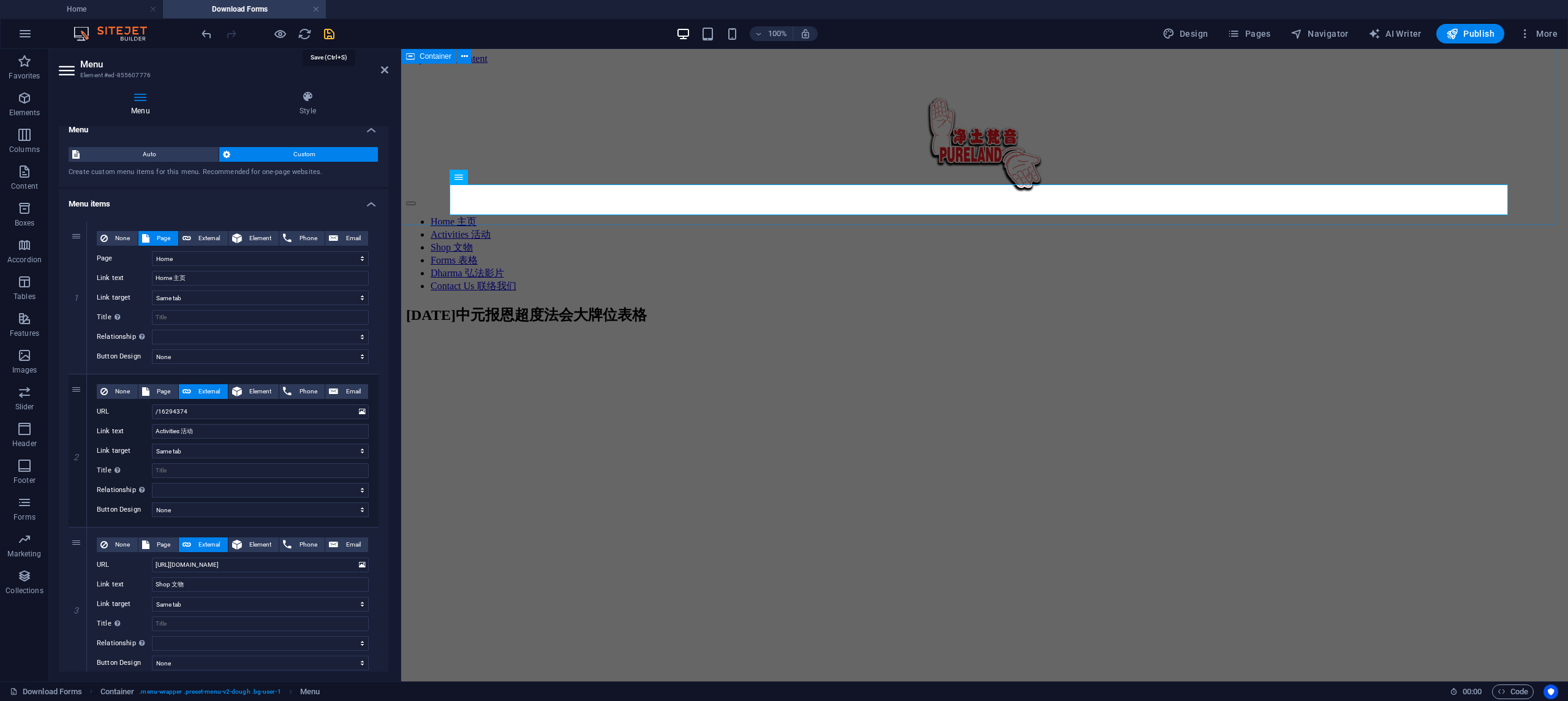
click at [330, 33] on icon "save" at bounding box center [330, 34] width 14 height 14
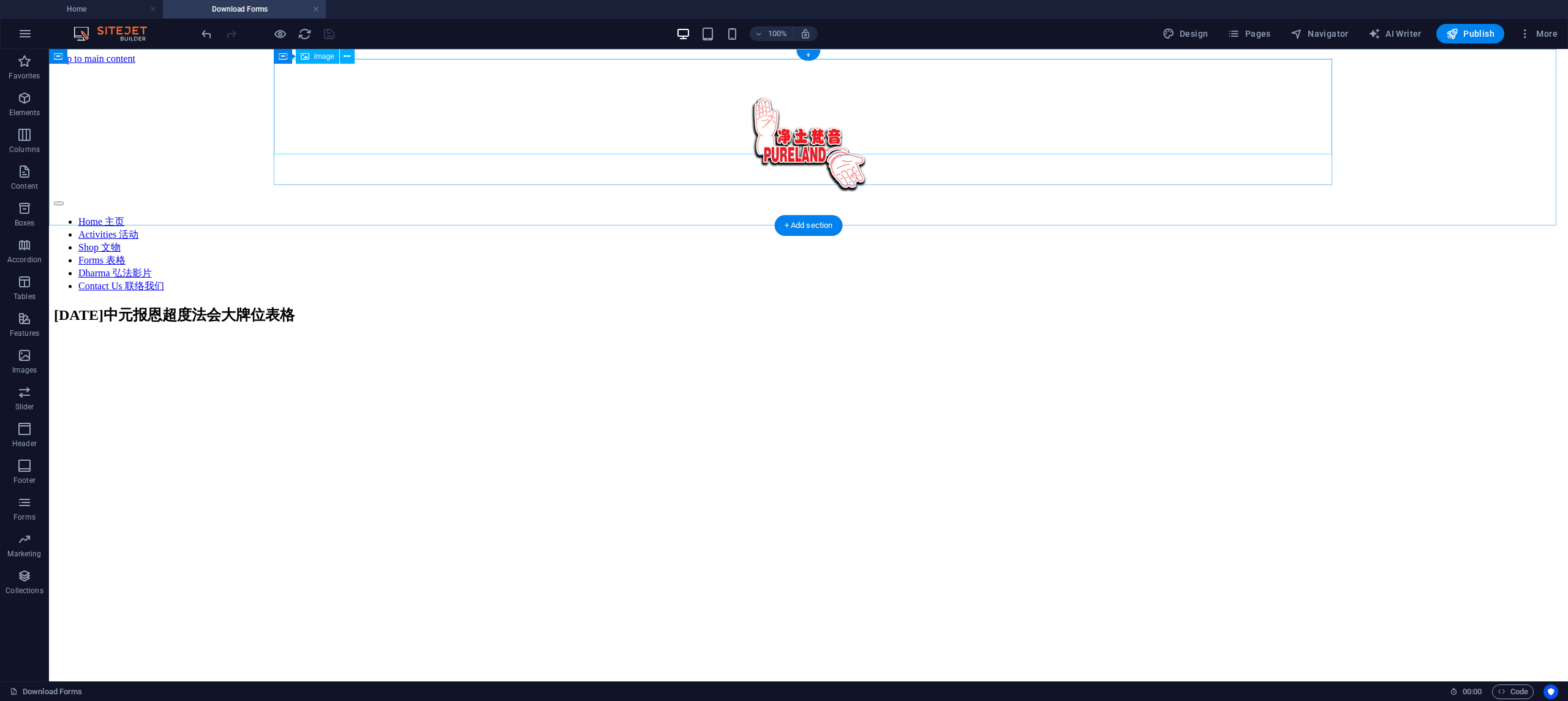
scroll to position [0, 0]
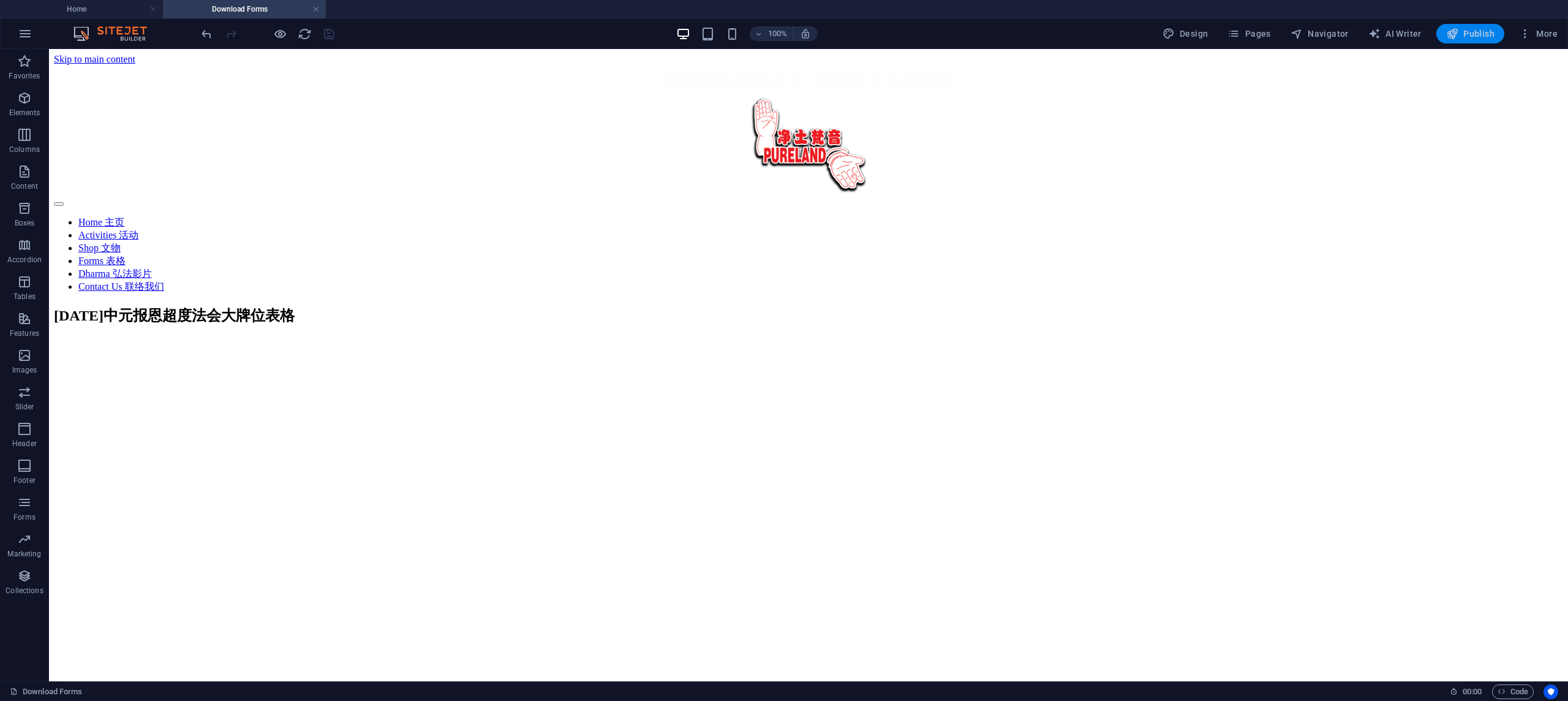
click at [1465, 34] on span "Publish" at bounding box center [1471, 33] width 49 height 12
